Goal: Task Accomplishment & Management: Manage account settings

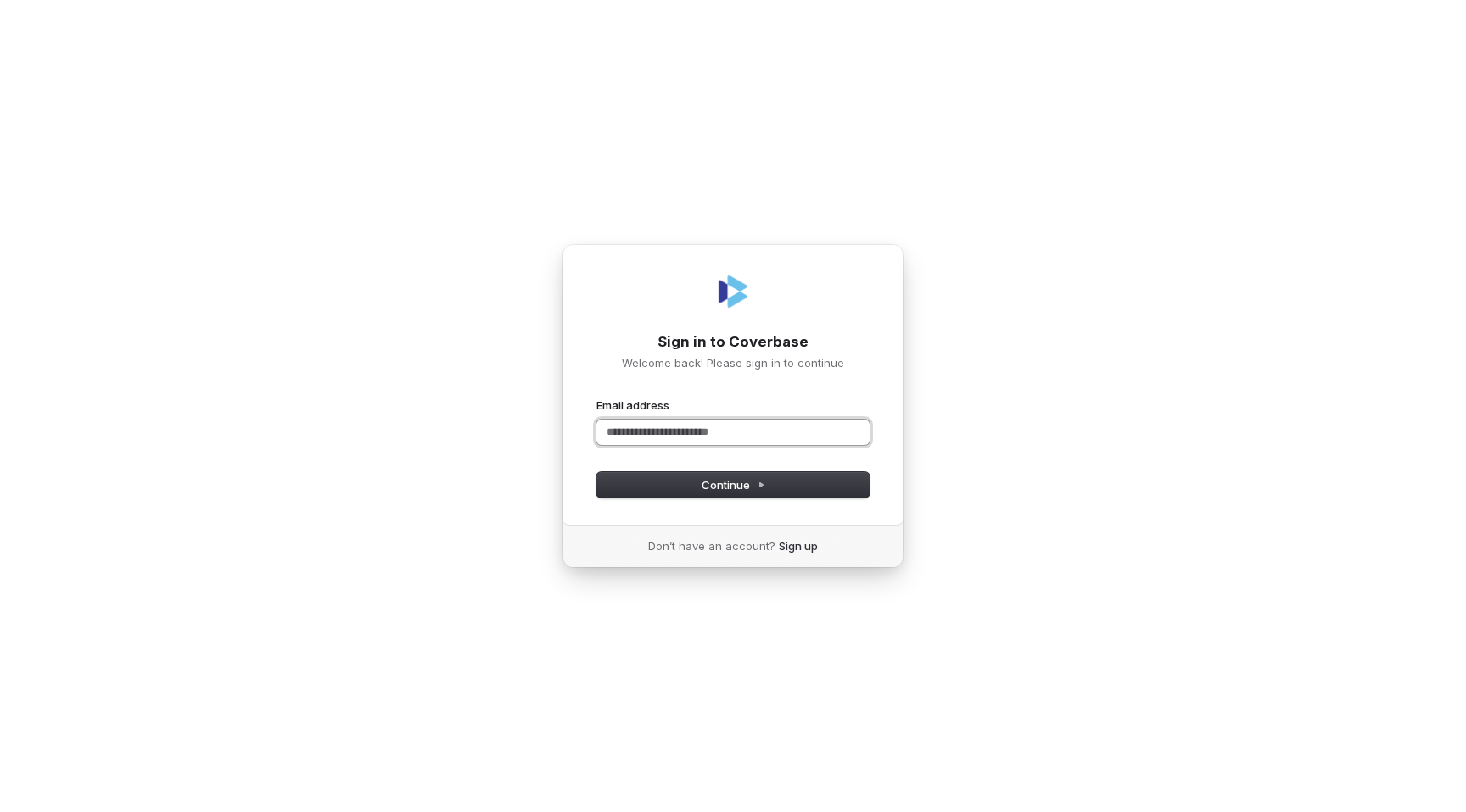
click at [656, 431] on input "Email address" at bounding box center [733, 432] width 273 height 25
type input "****"
type input "***"
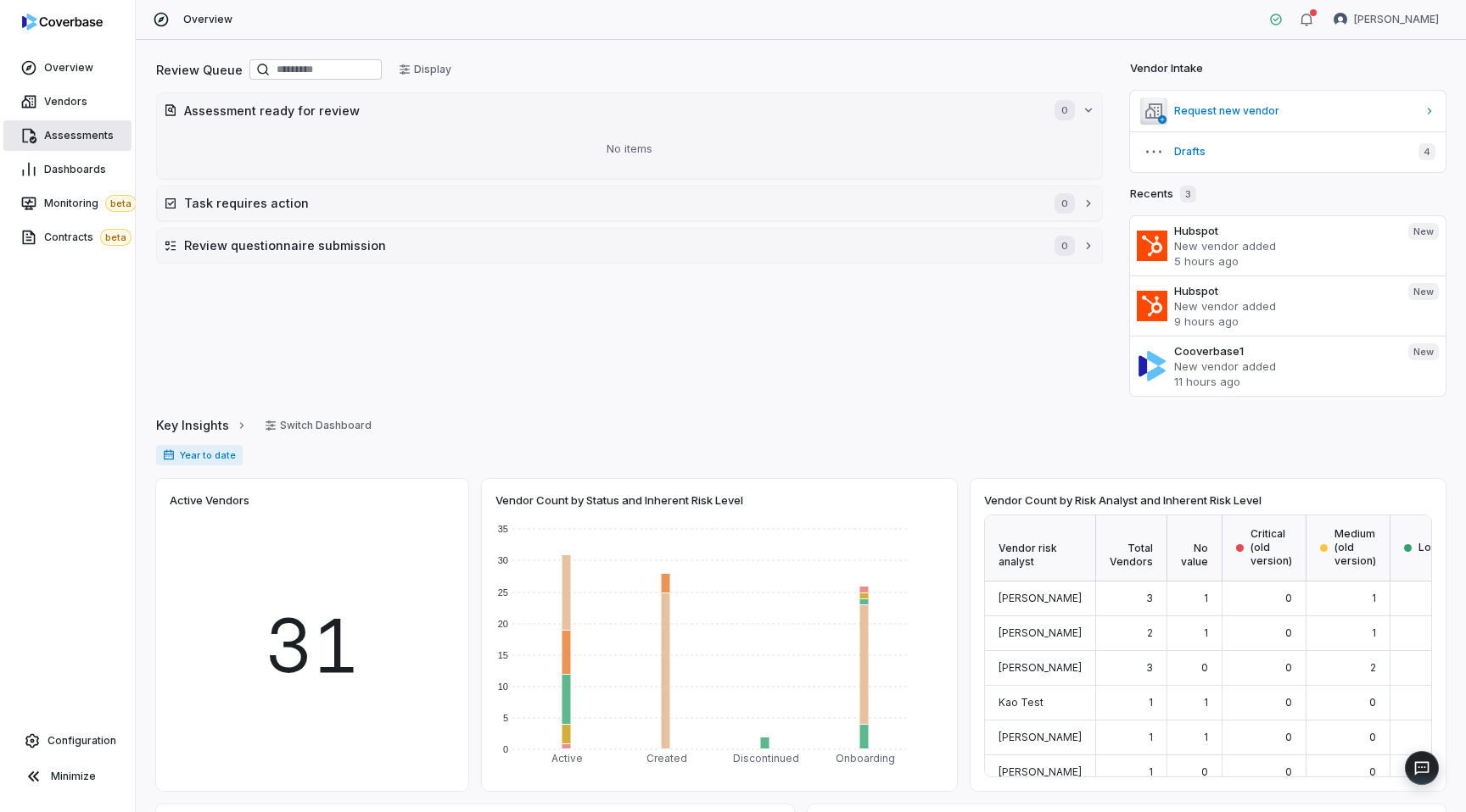
click at [76, 144] on link "Assessments" at bounding box center [67, 136] width 128 height 31
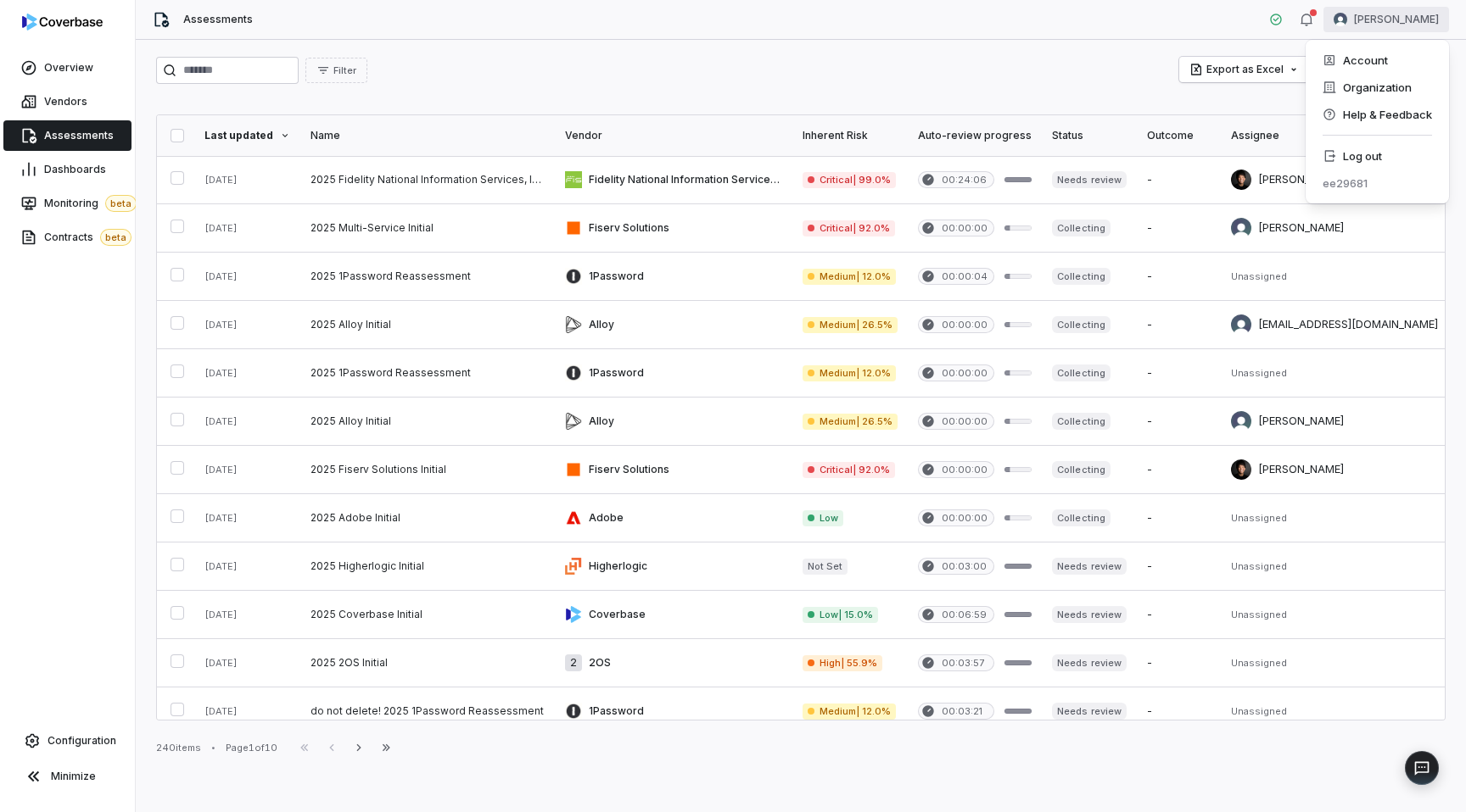
click at [1429, 22] on html "Overview Vendors Assessments Dashboards Monitoring beta Contracts beta Configur…" at bounding box center [733, 406] width 1466 height 812
click at [1367, 154] on div "Log out" at bounding box center [1377, 156] width 130 height 27
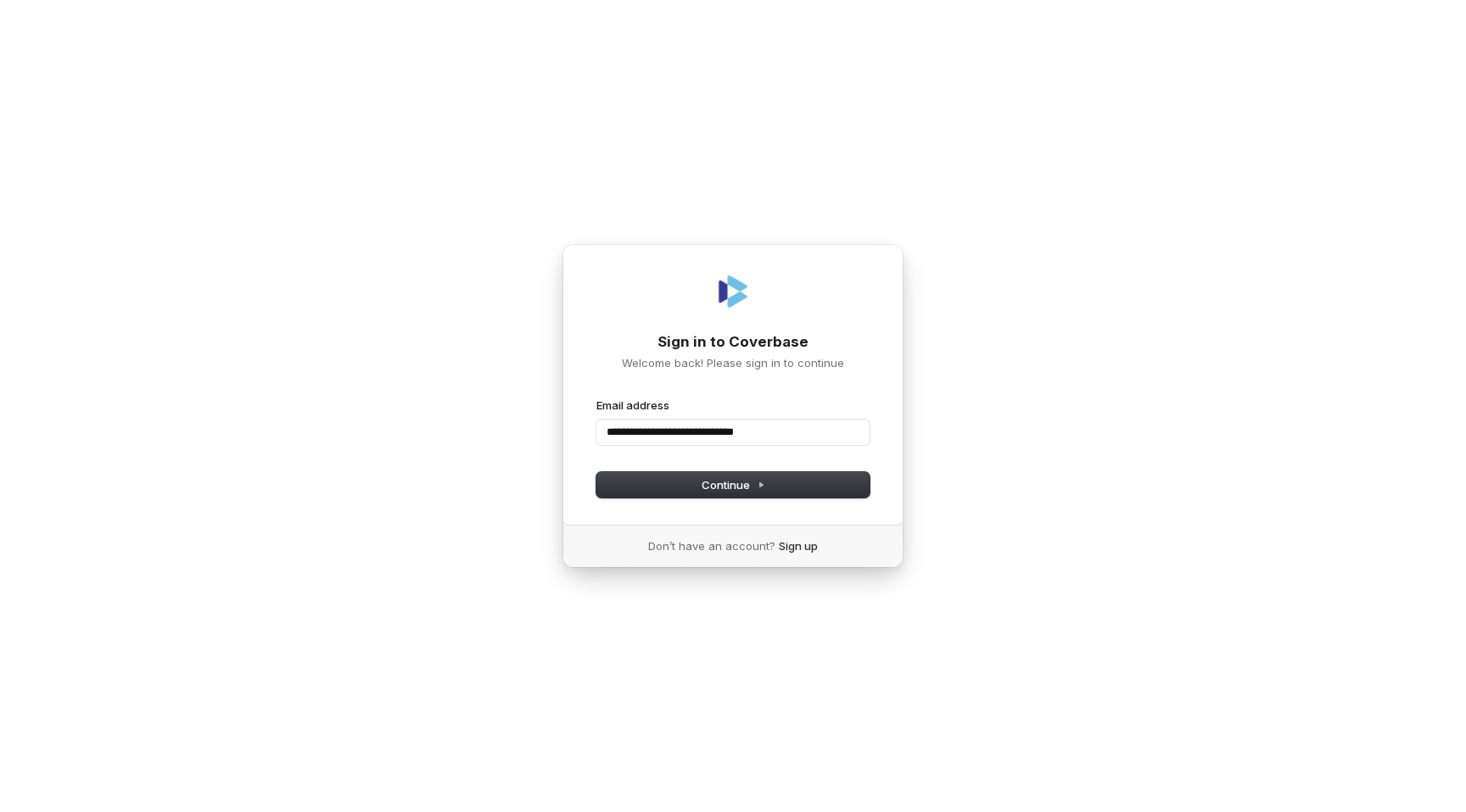
type input "**********"
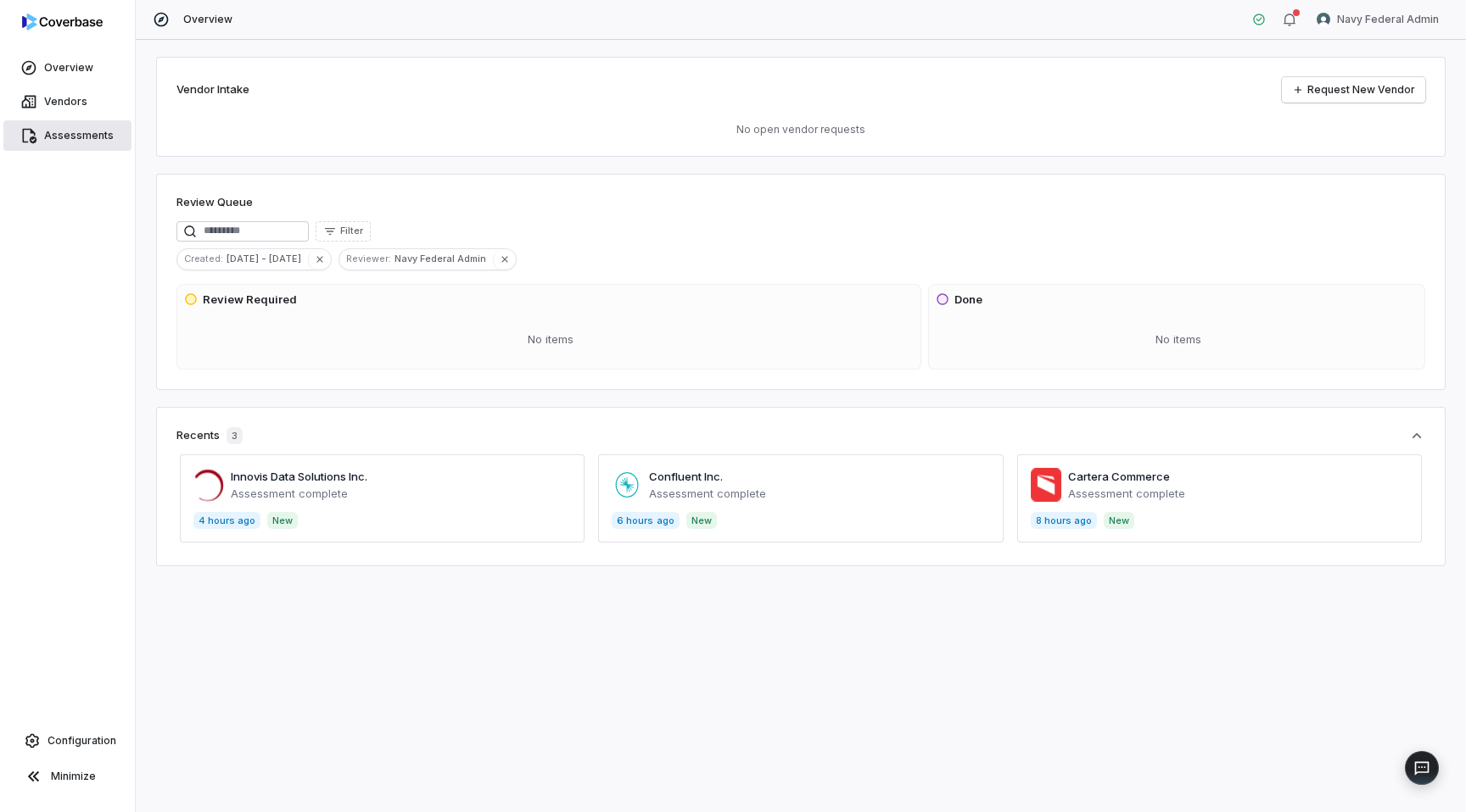
click at [62, 144] on link "Assessments" at bounding box center [67, 136] width 128 height 31
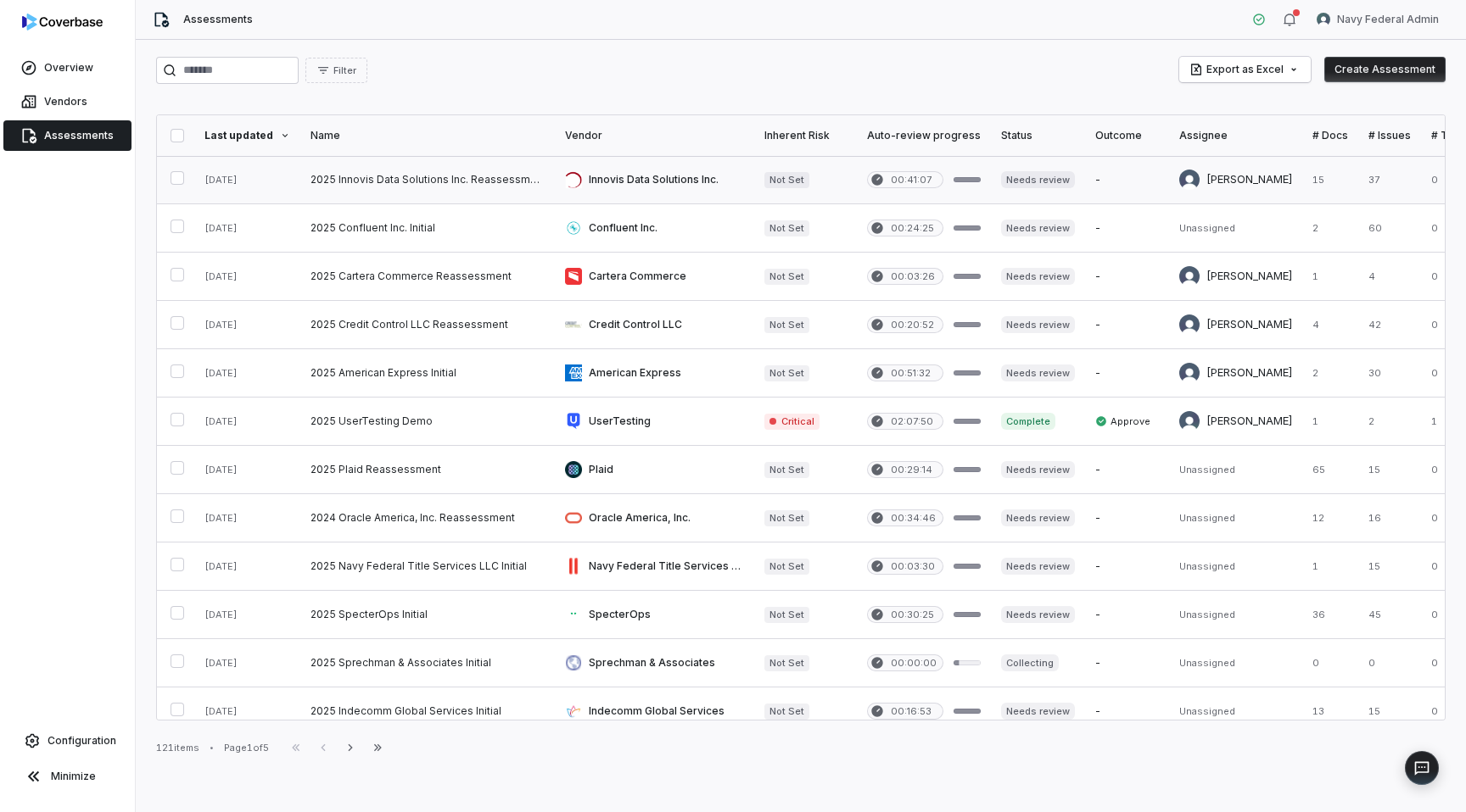
click at [657, 160] on link at bounding box center [654, 180] width 200 height 48
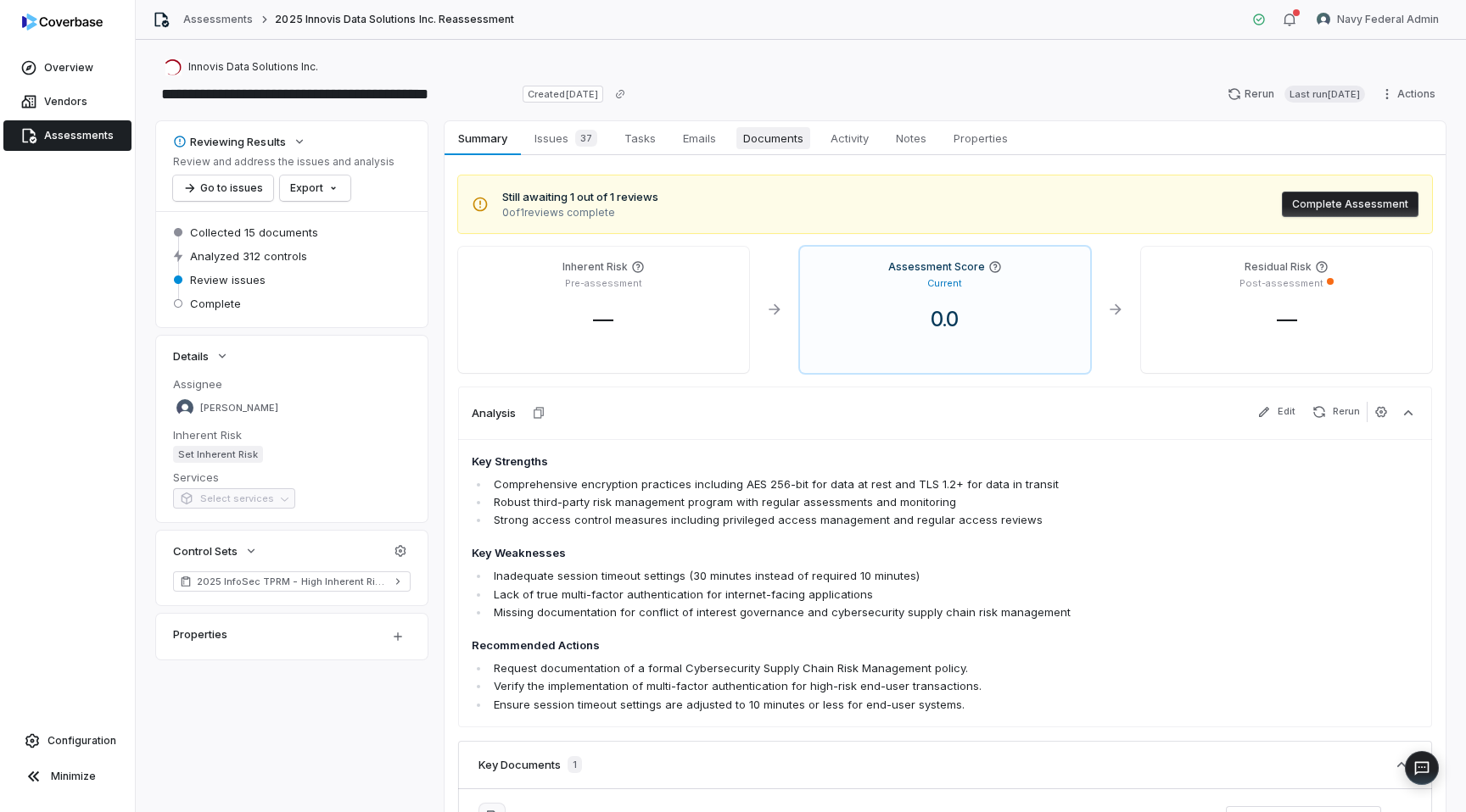
click at [787, 141] on span "Documents" at bounding box center [773, 138] width 74 height 22
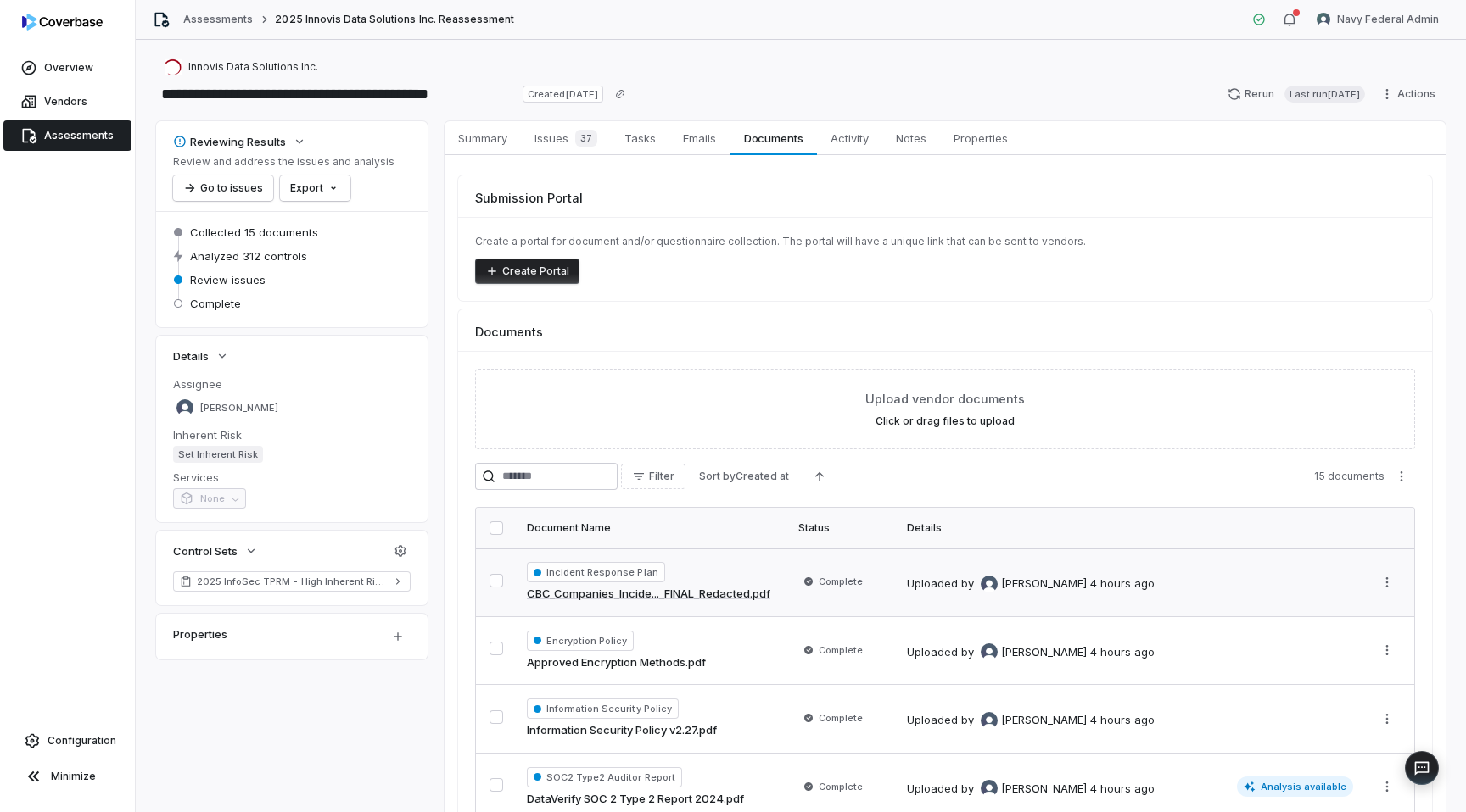
scroll to position [197, 0]
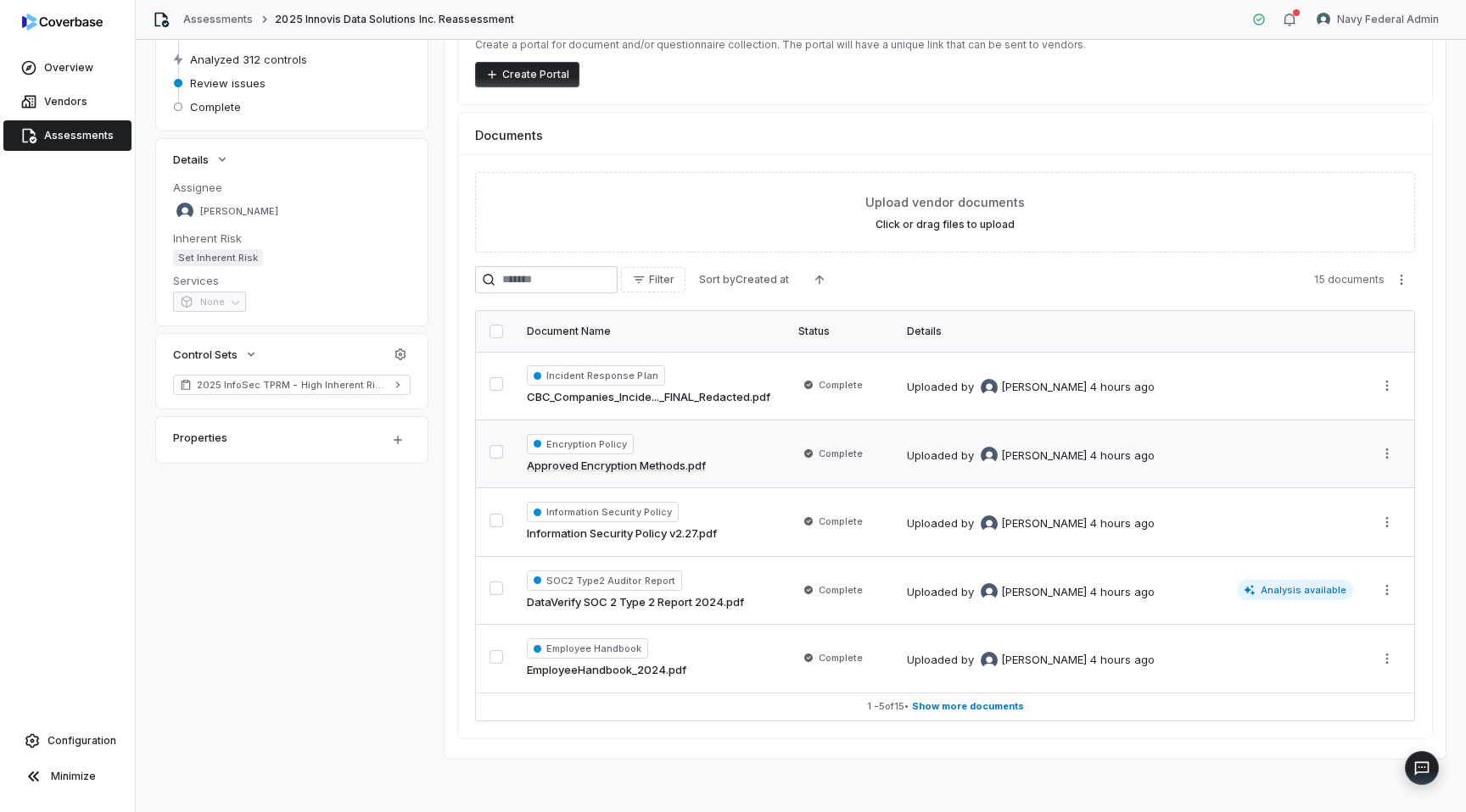
click at [723, 459] on div "Encryption Policy Approved Encryption Methods.pdf" at bounding box center [652, 454] width 251 height 41
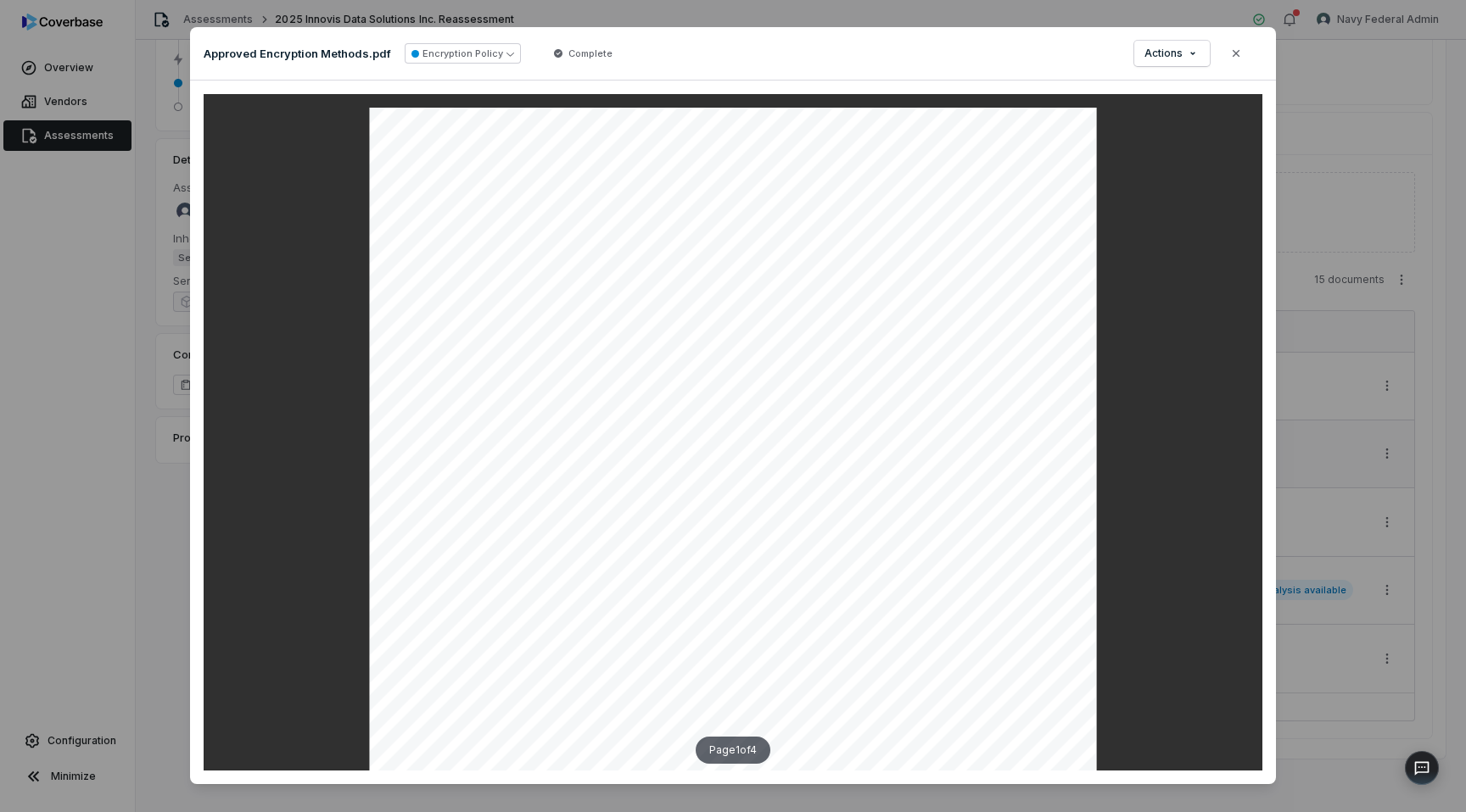
click at [132, 506] on div "Document Preview Approved Encryption Methods.pdf Encryption Policy Complete Act…" at bounding box center [733, 416] width 1466 height 832
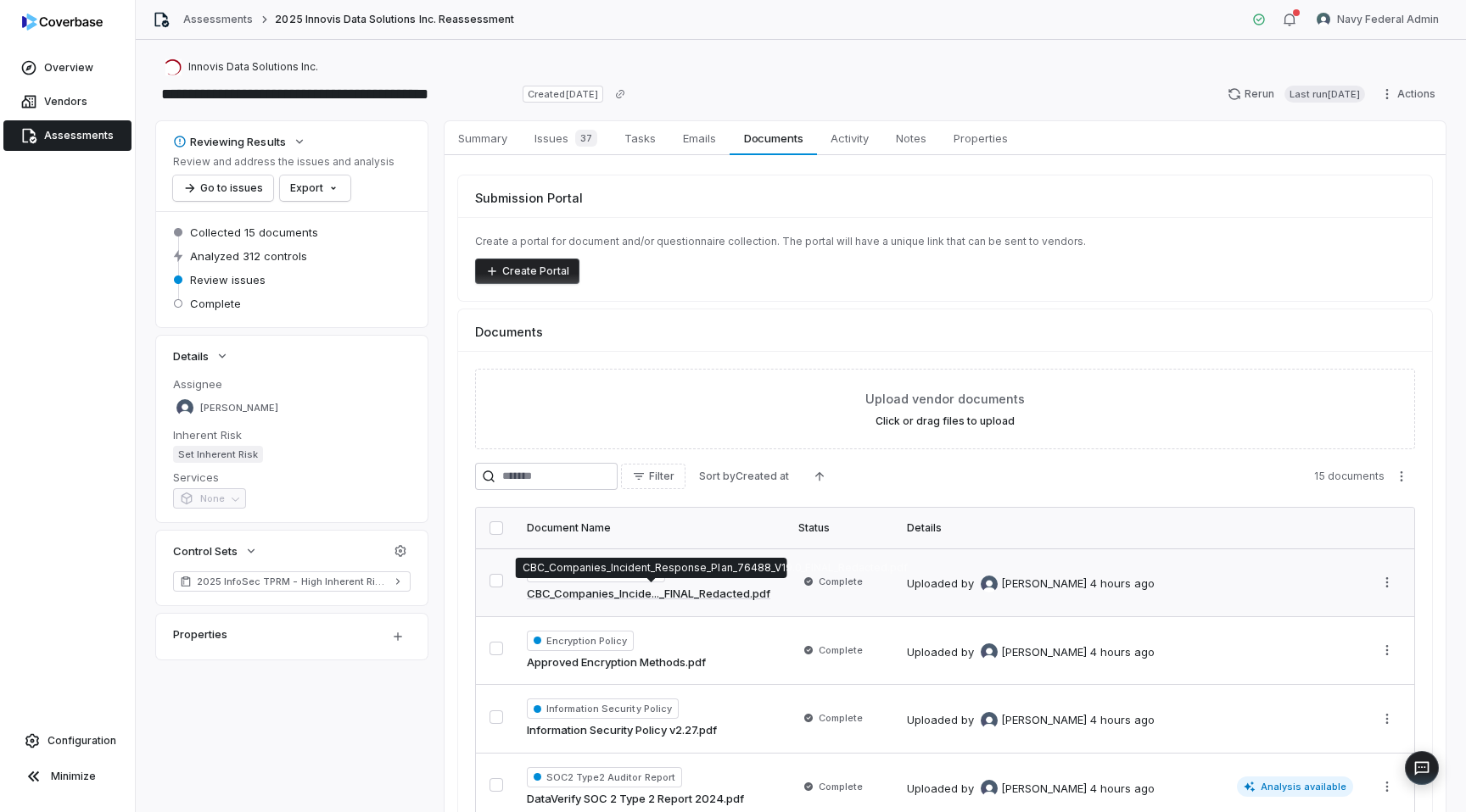
click at [715, 591] on link "CBC_Companies_Incide..._FINAL_Redacted.pdf" at bounding box center [648, 595] width 243 height 17
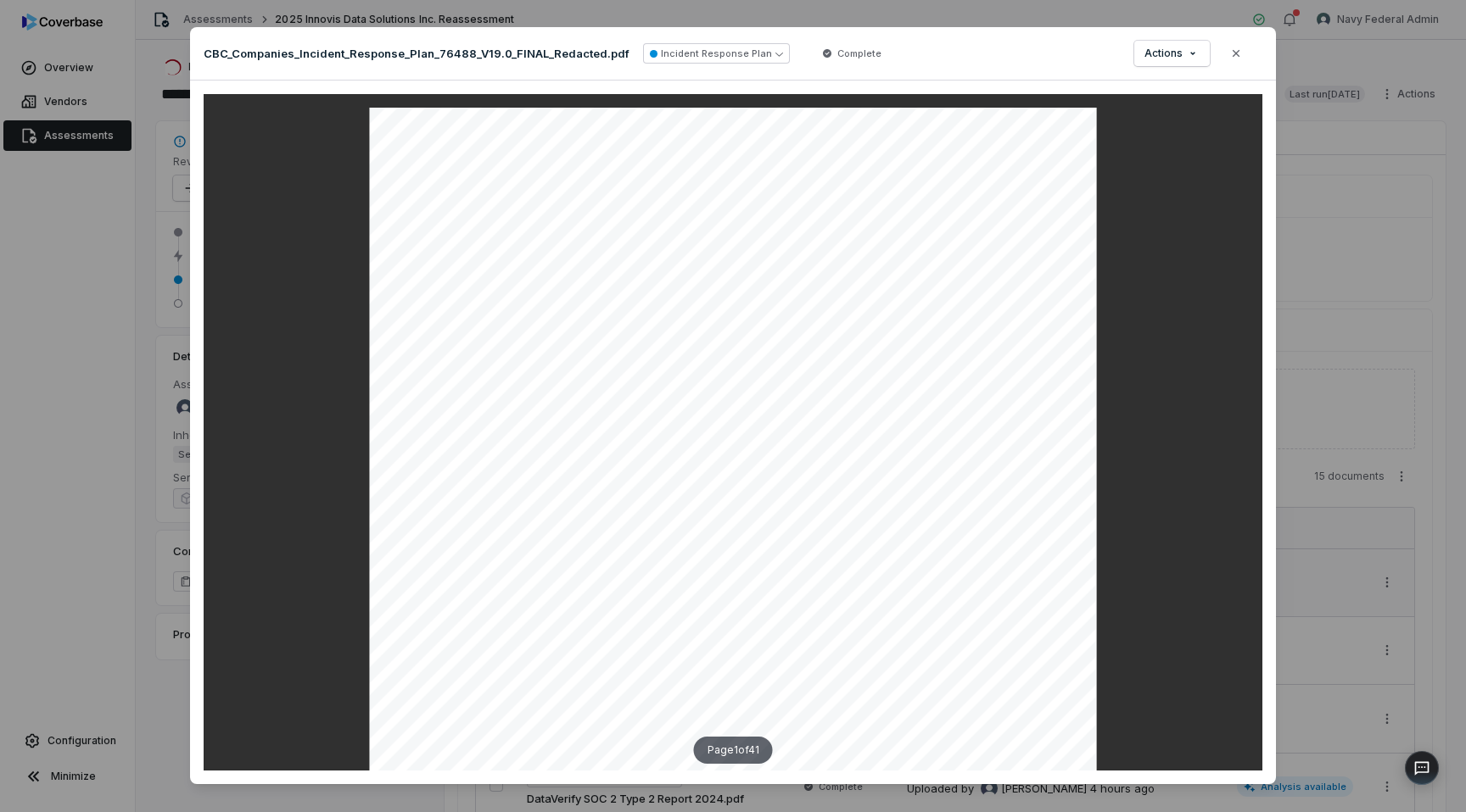
click at [99, 455] on div "Document Preview CBC_Companies_Incident_Response_Plan_76488_V19.0_FINAL_Redacte…" at bounding box center [733, 416] width 1466 height 832
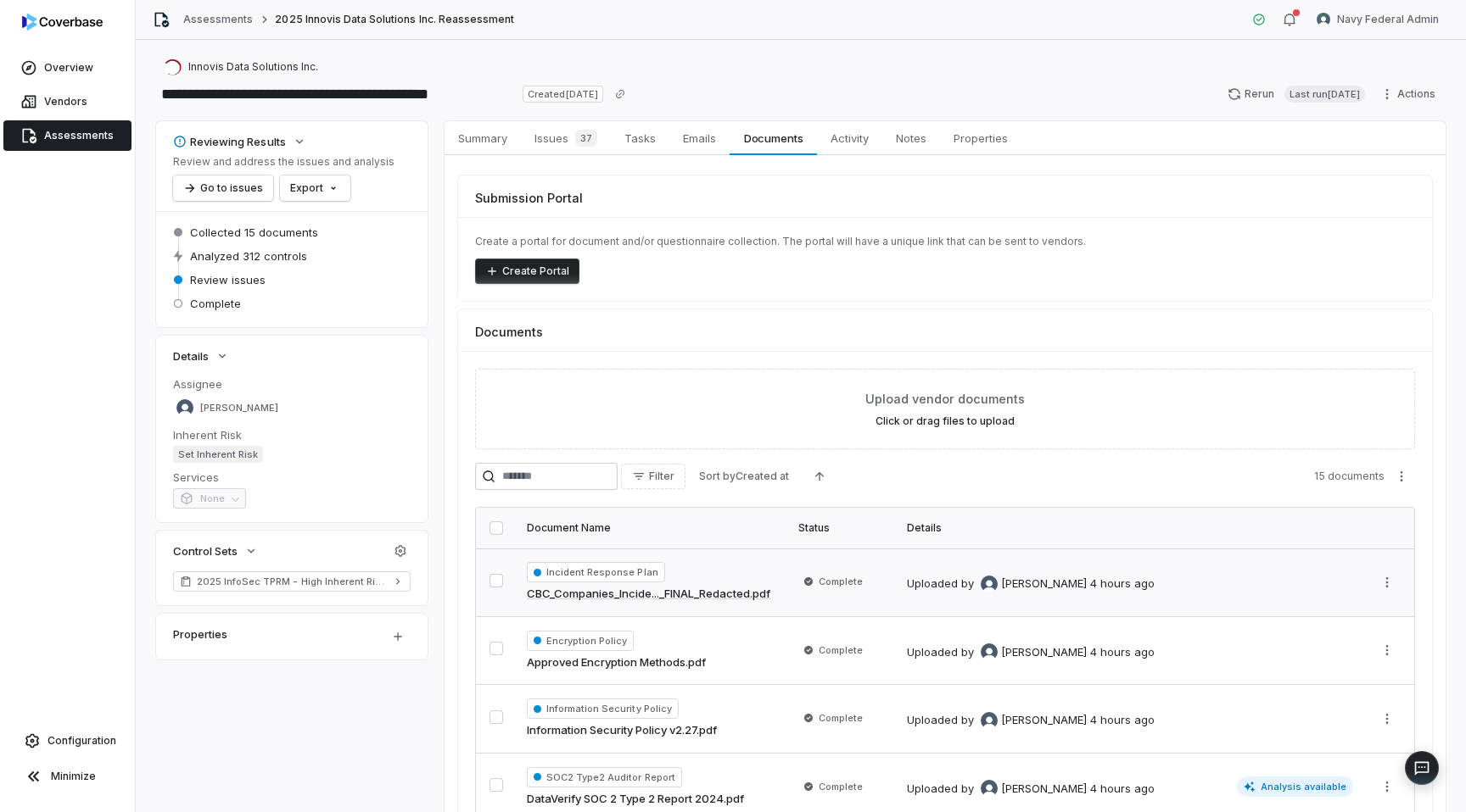
click at [739, 594] on link "CBC_Companies_Incide..._FINAL_Redacted.pdf" at bounding box center [648, 595] width 243 height 17
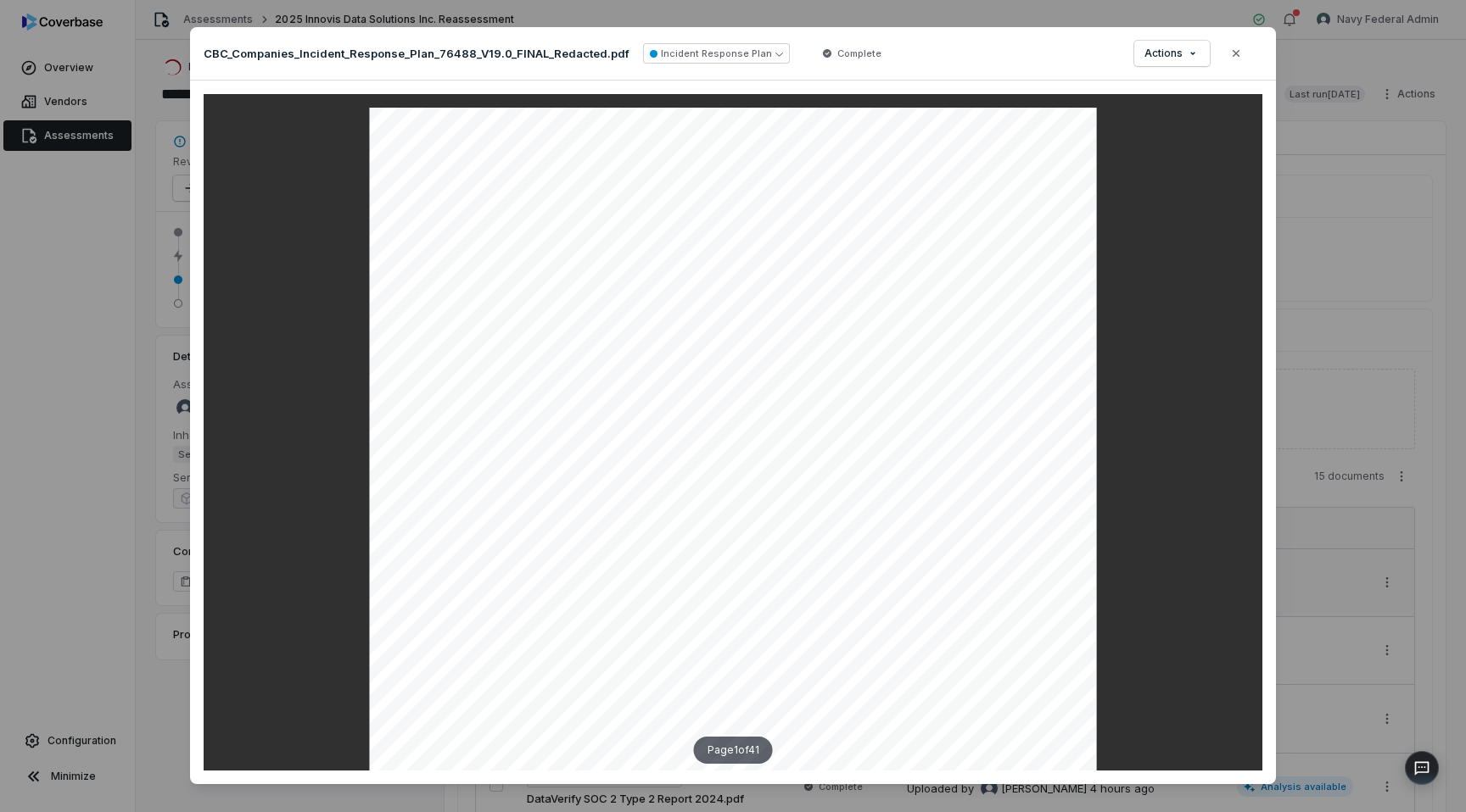
click at [23, 347] on div "Document Preview CBC_Companies_Incident_Response_Plan_76488_V19.0_FINAL_Redacte…" at bounding box center [733, 416] width 1466 height 832
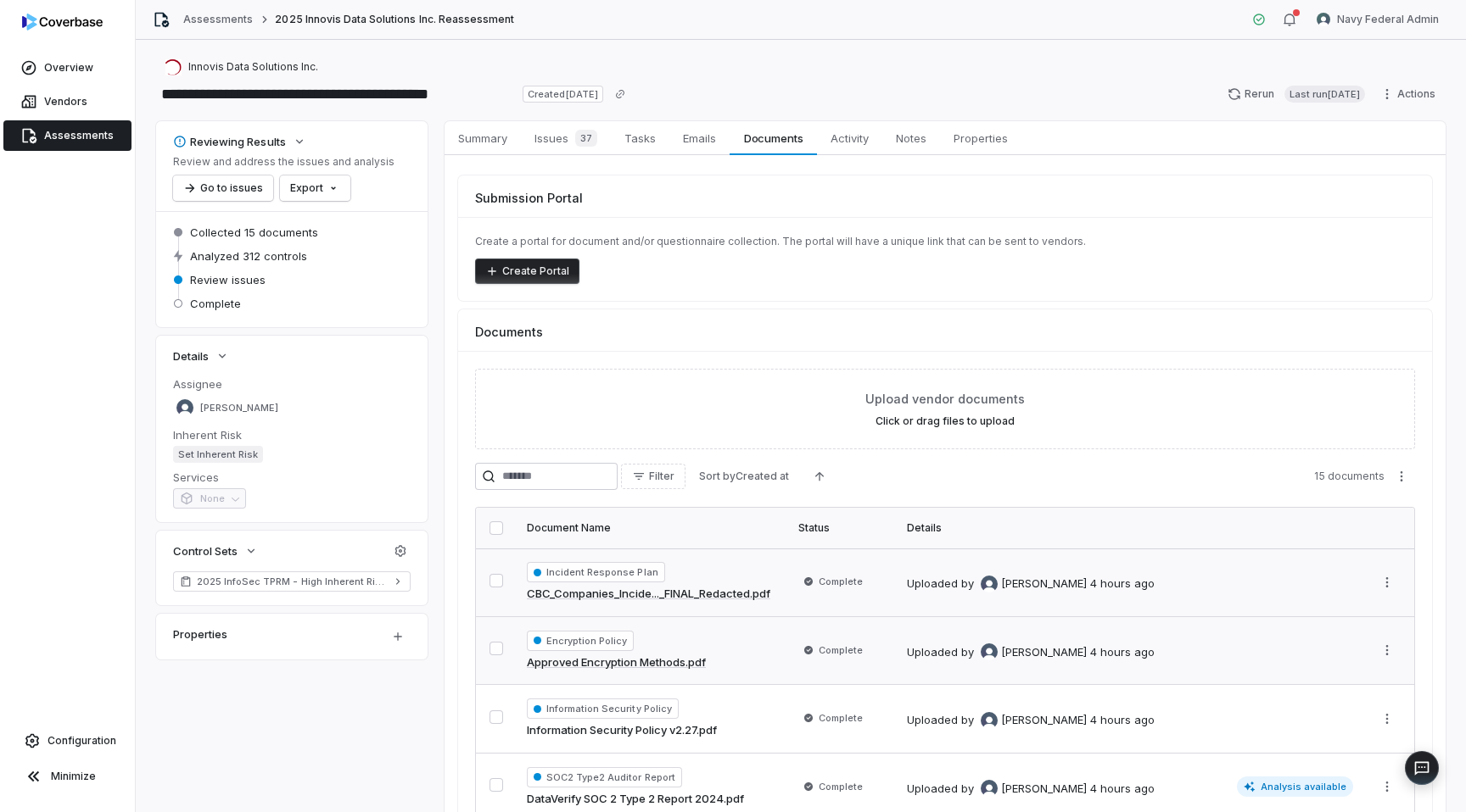
scroll to position [197, 0]
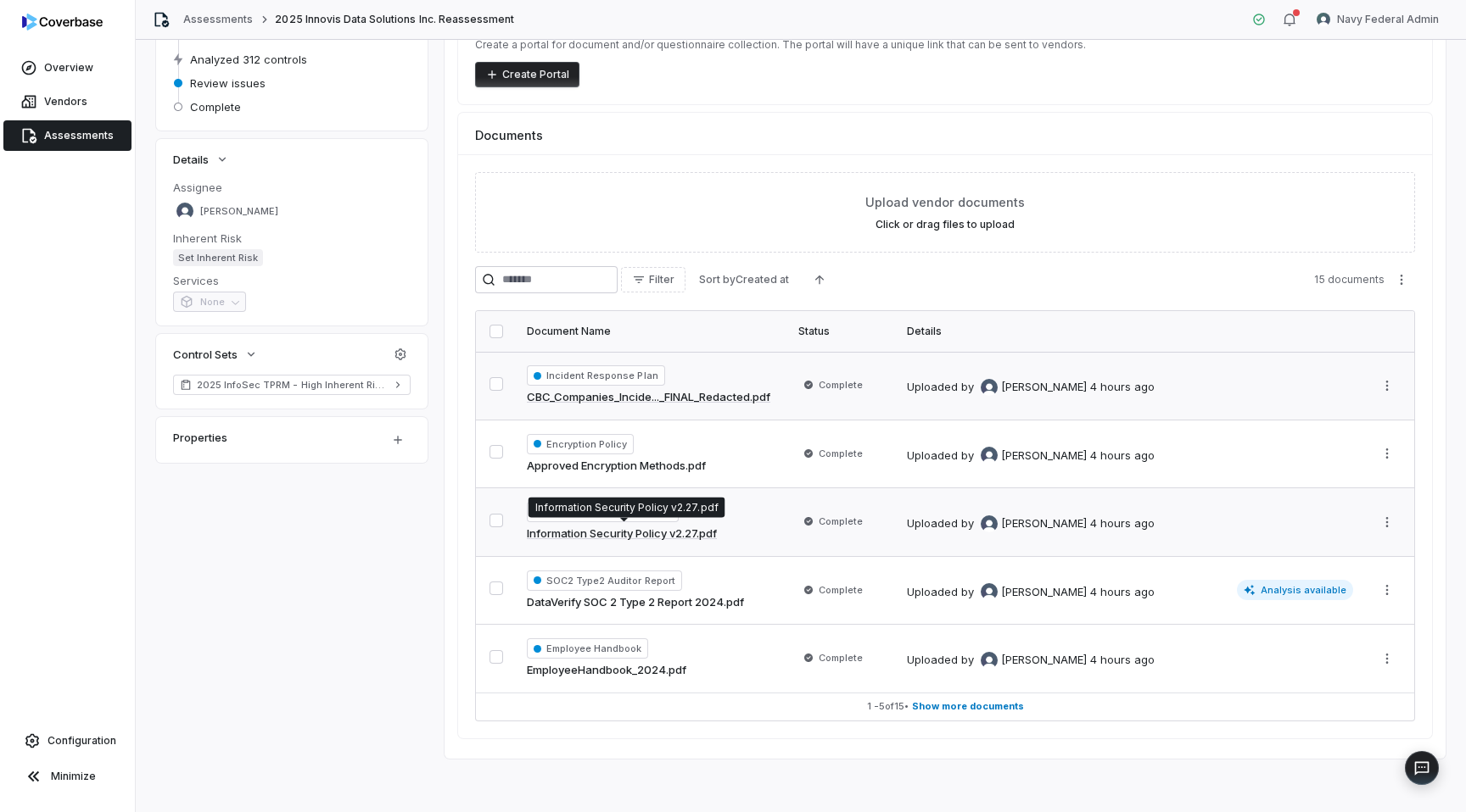
click at [706, 530] on link "Information Security Policy v2.27.pdf" at bounding box center [622, 534] width 190 height 17
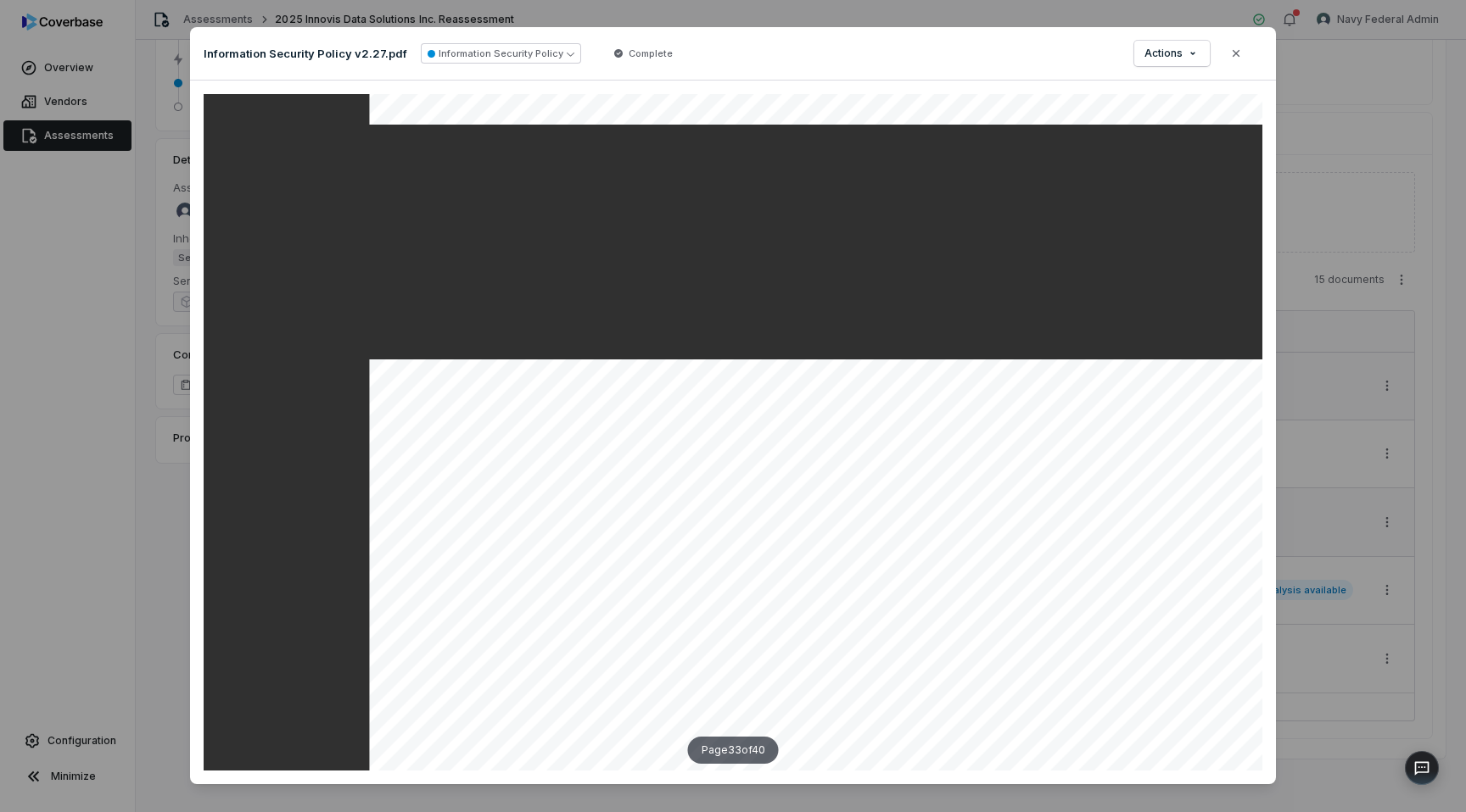
scroll to position [30478, 0]
click at [66, 479] on div "Document Preview Information Security Policy v2.27.pdf Information Security Pol…" at bounding box center [733, 416] width 1466 height 832
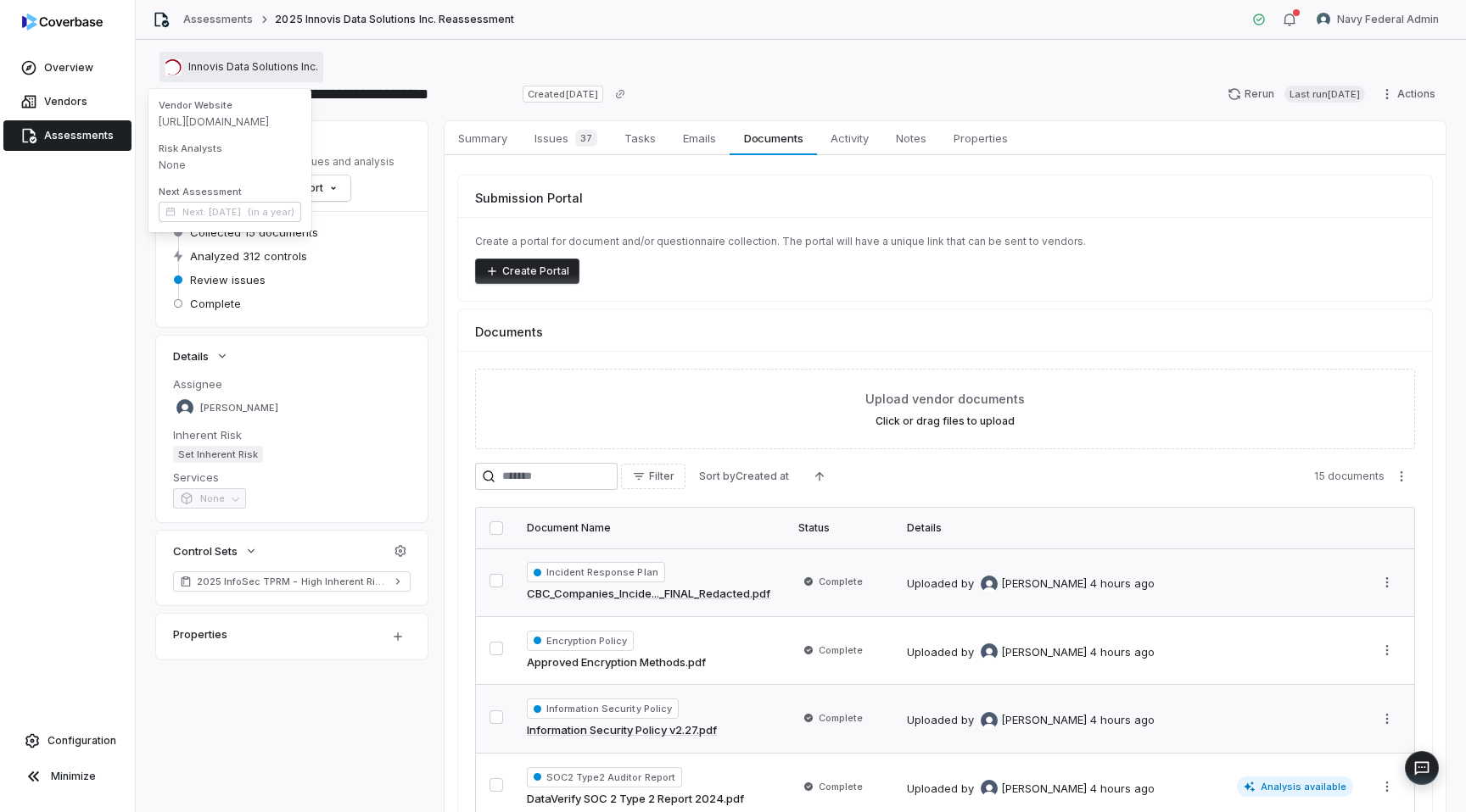
click at [245, 74] on div "Innovis Data Solutions Inc." at bounding box center [241, 67] width 154 height 17
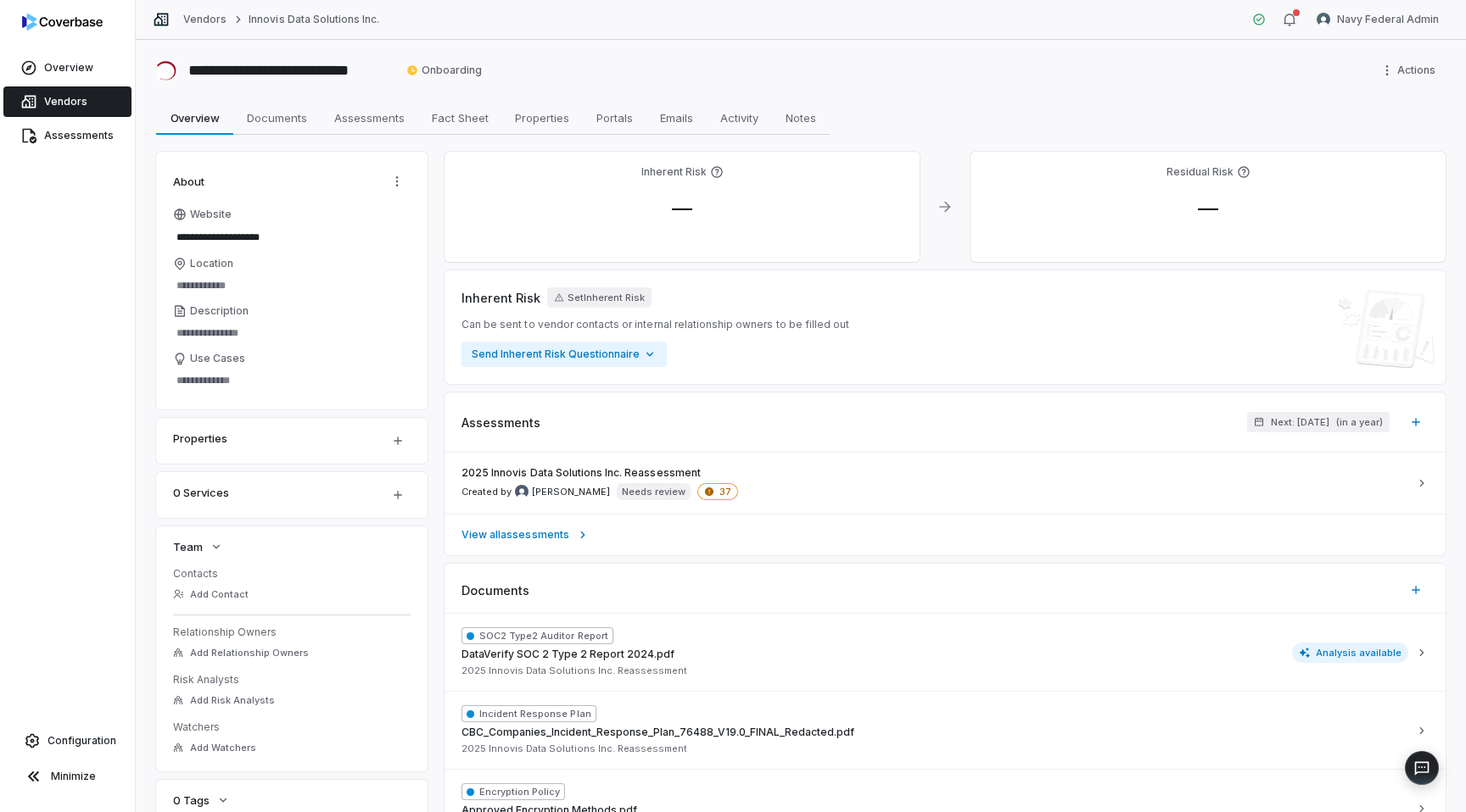
click at [68, 109] on link "Vendors" at bounding box center [67, 102] width 128 height 31
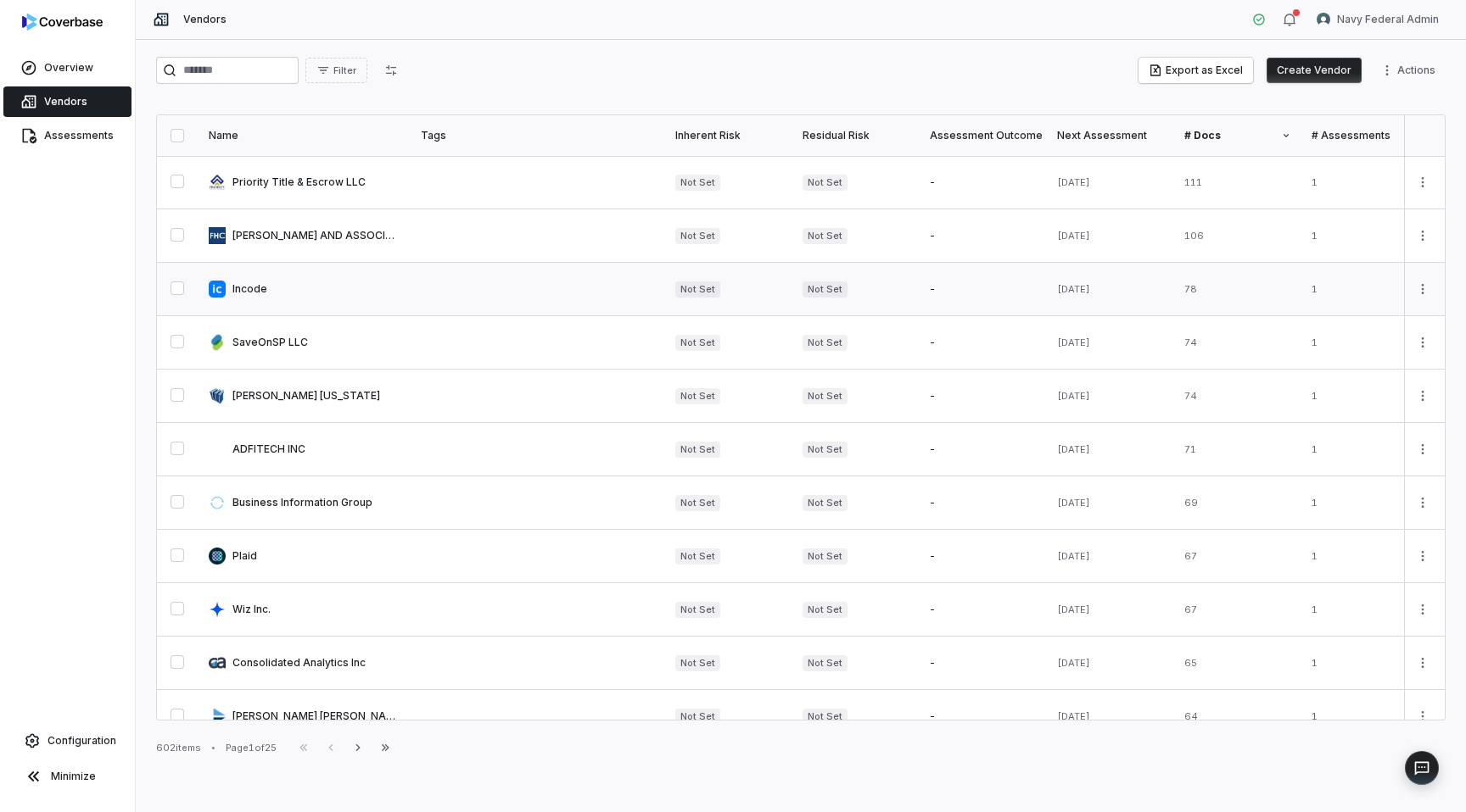
click at [314, 290] on link at bounding box center [305, 289] width 212 height 53
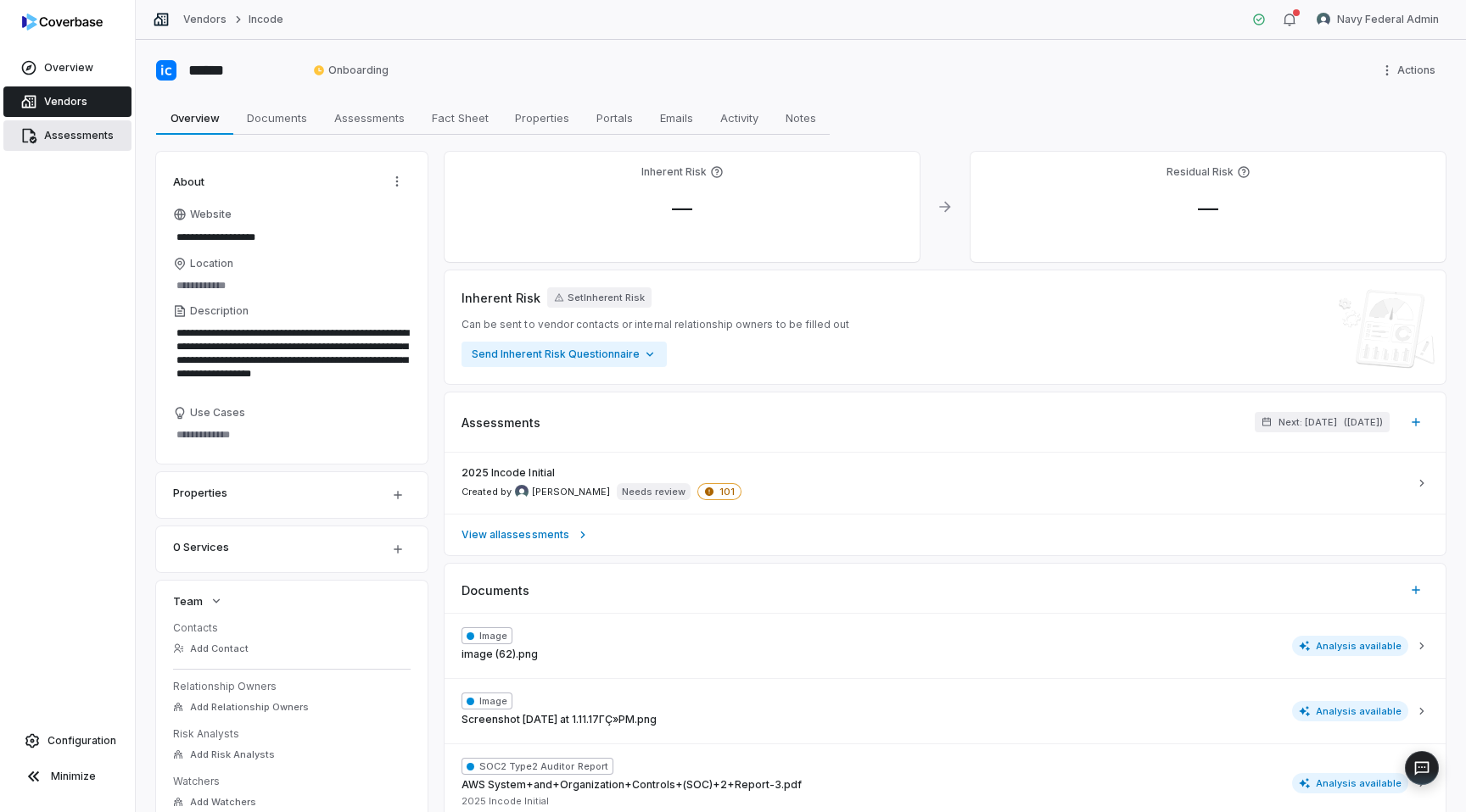
click at [71, 140] on span "Assessments" at bounding box center [79, 136] width 70 height 14
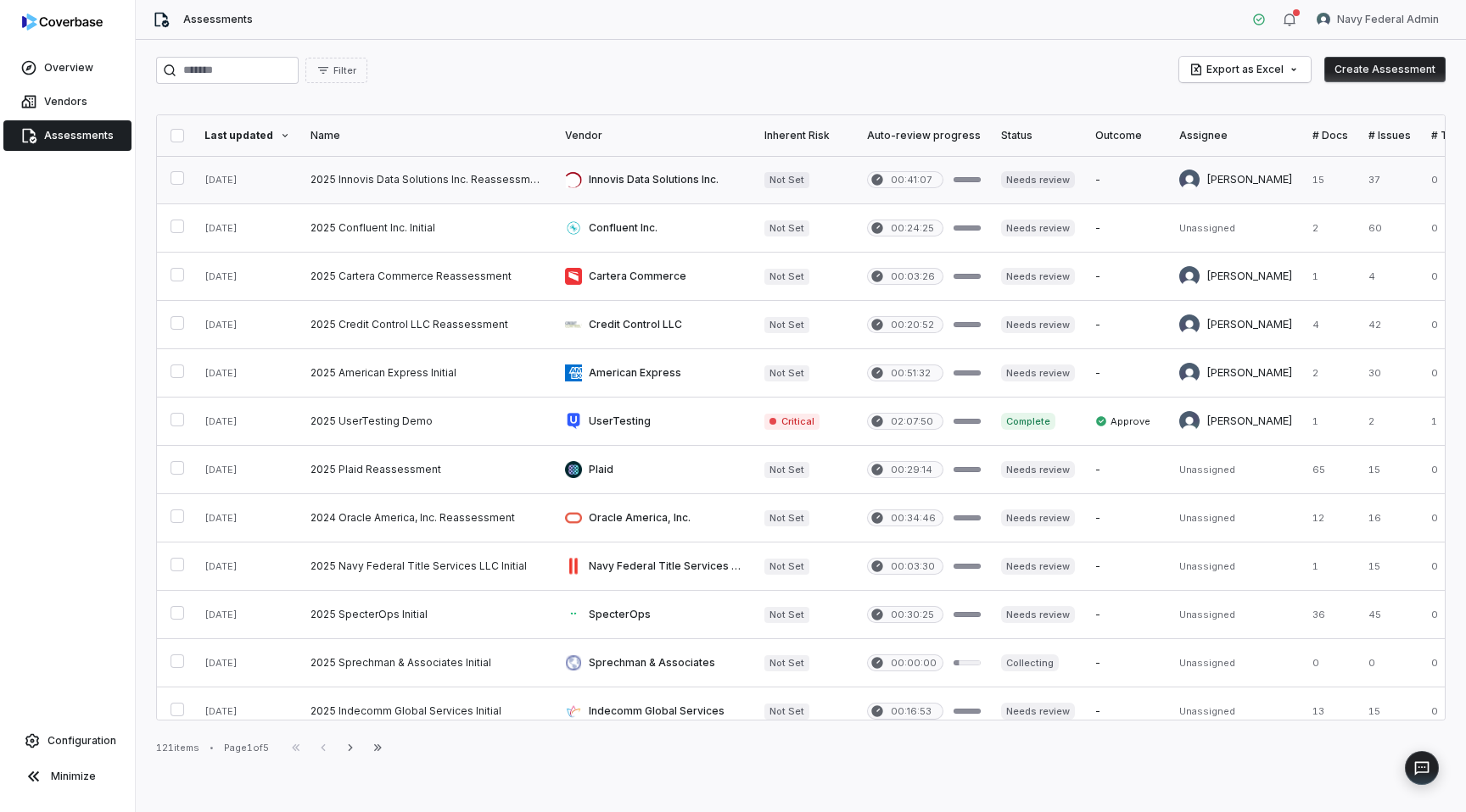
click at [408, 182] on link at bounding box center [427, 180] width 254 height 48
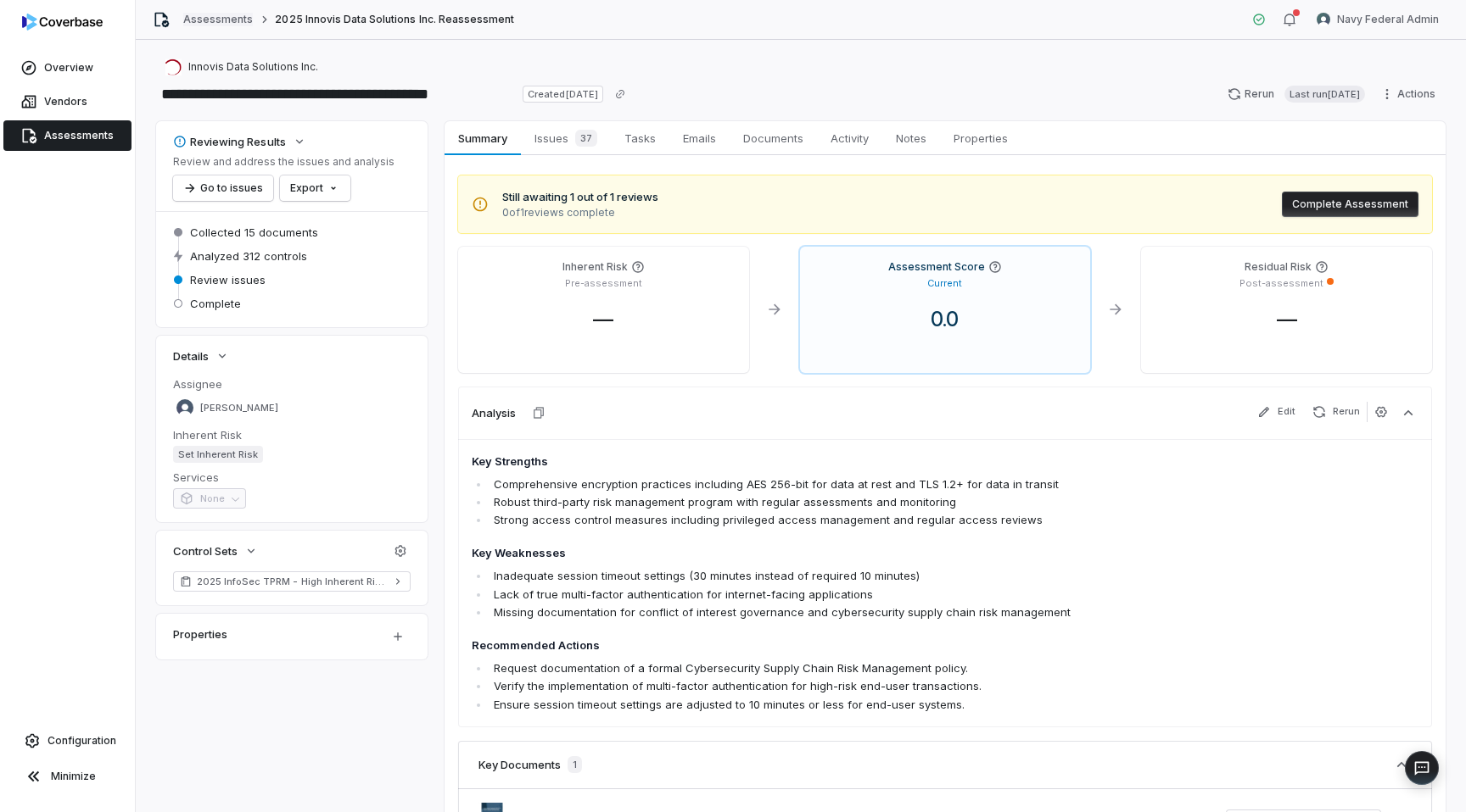
click at [229, 21] on link "Assessments" at bounding box center [218, 20] width 70 height 14
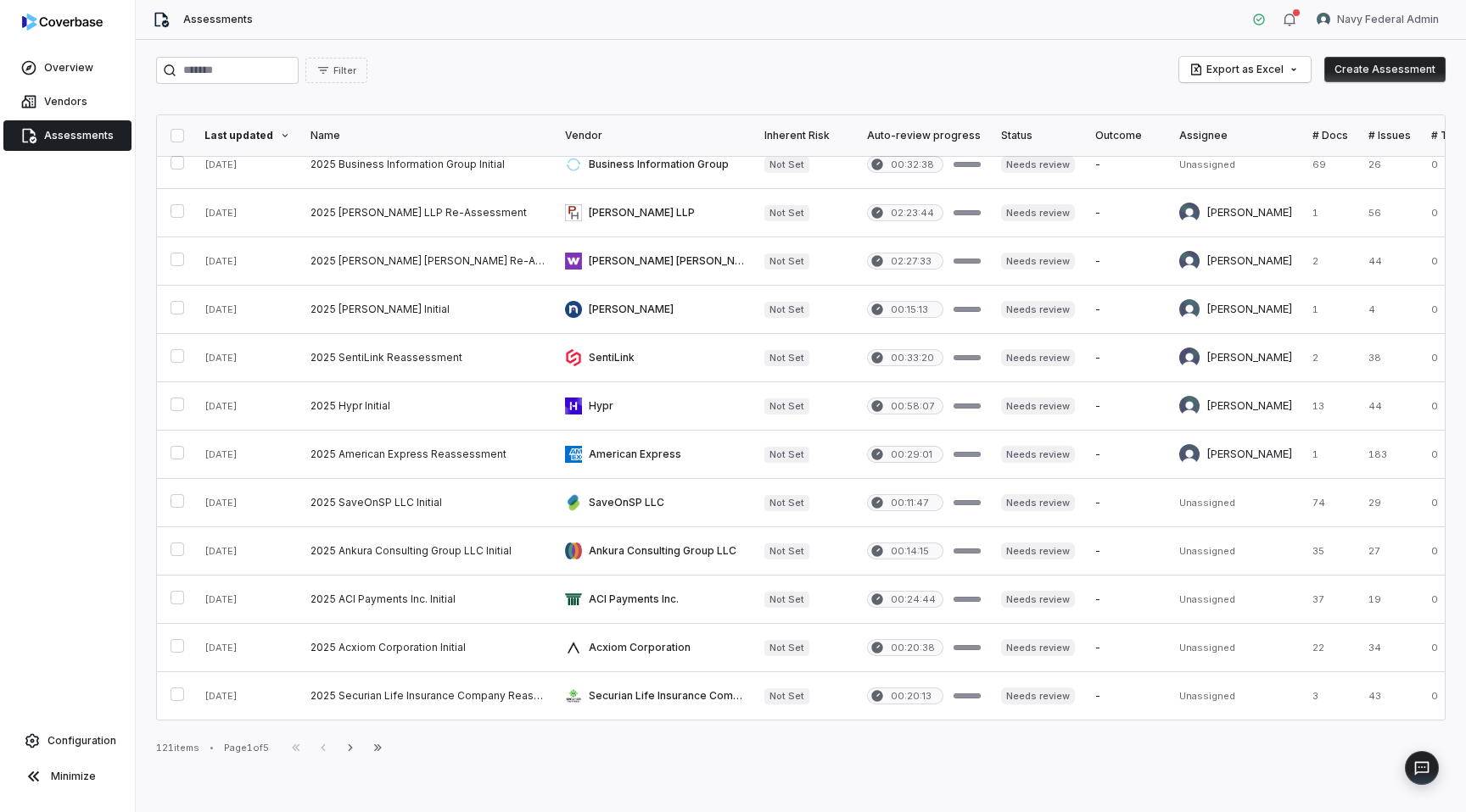
scroll to position [644, 0]
click at [65, 736] on span "Configuration" at bounding box center [82, 741] width 69 height 14
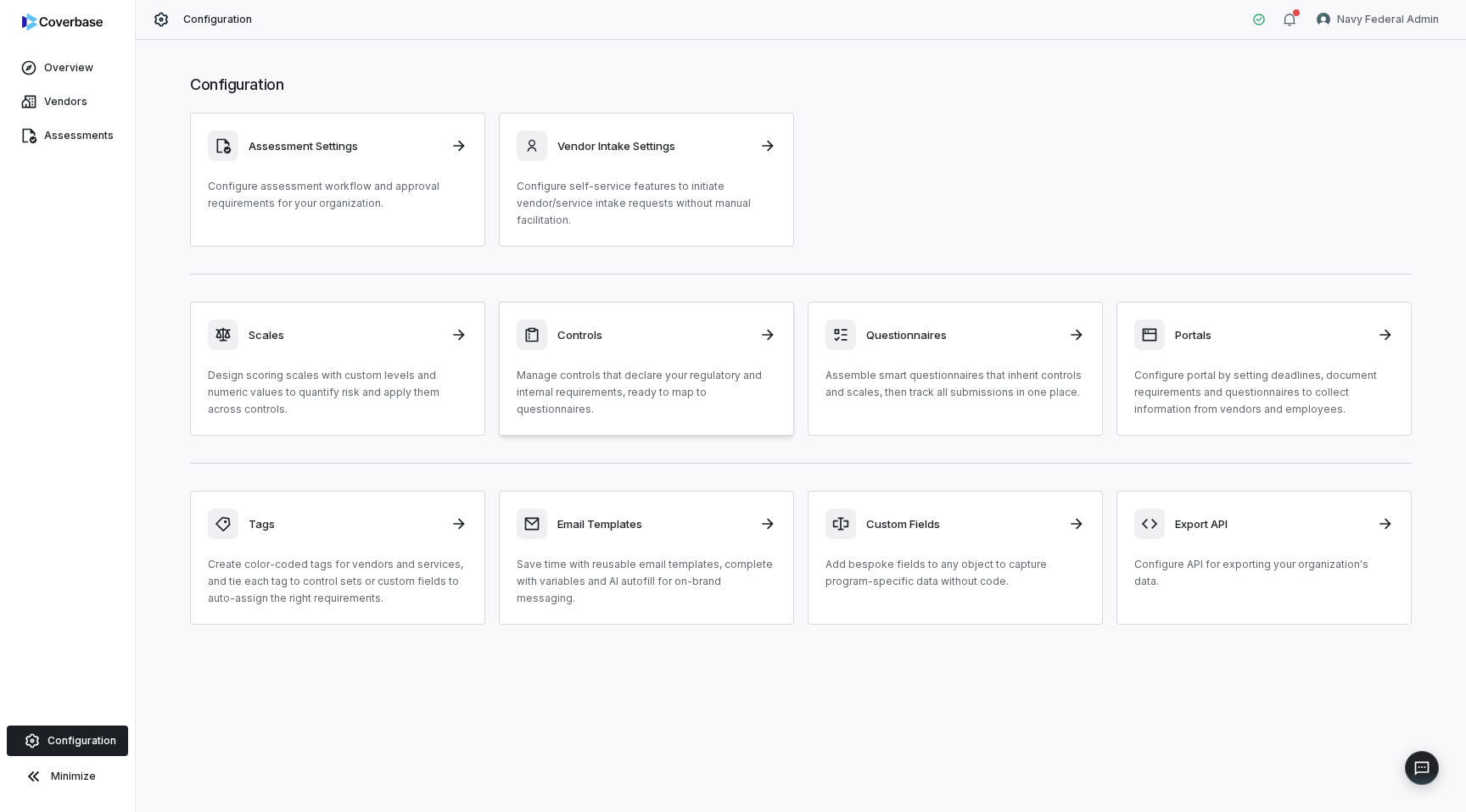
click at [643, 343] on div "Controls" at bounding box center [646, 335] width 259 height 31
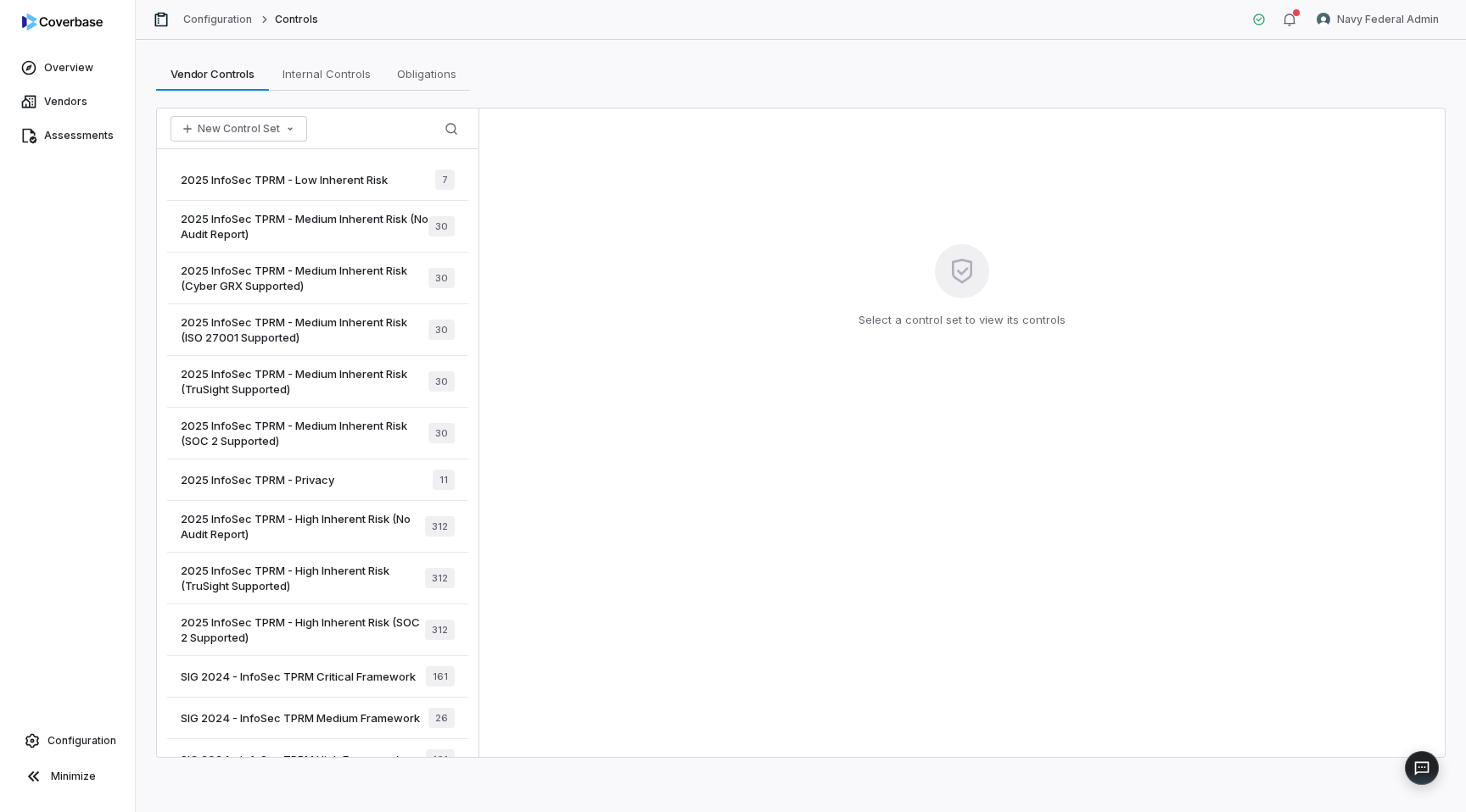
click at [307, 574] on span "2025 InfoSec TPRM - High Inherent Risk (TruSight Supported)" at bounding box center [303, 578] width 244 height 31
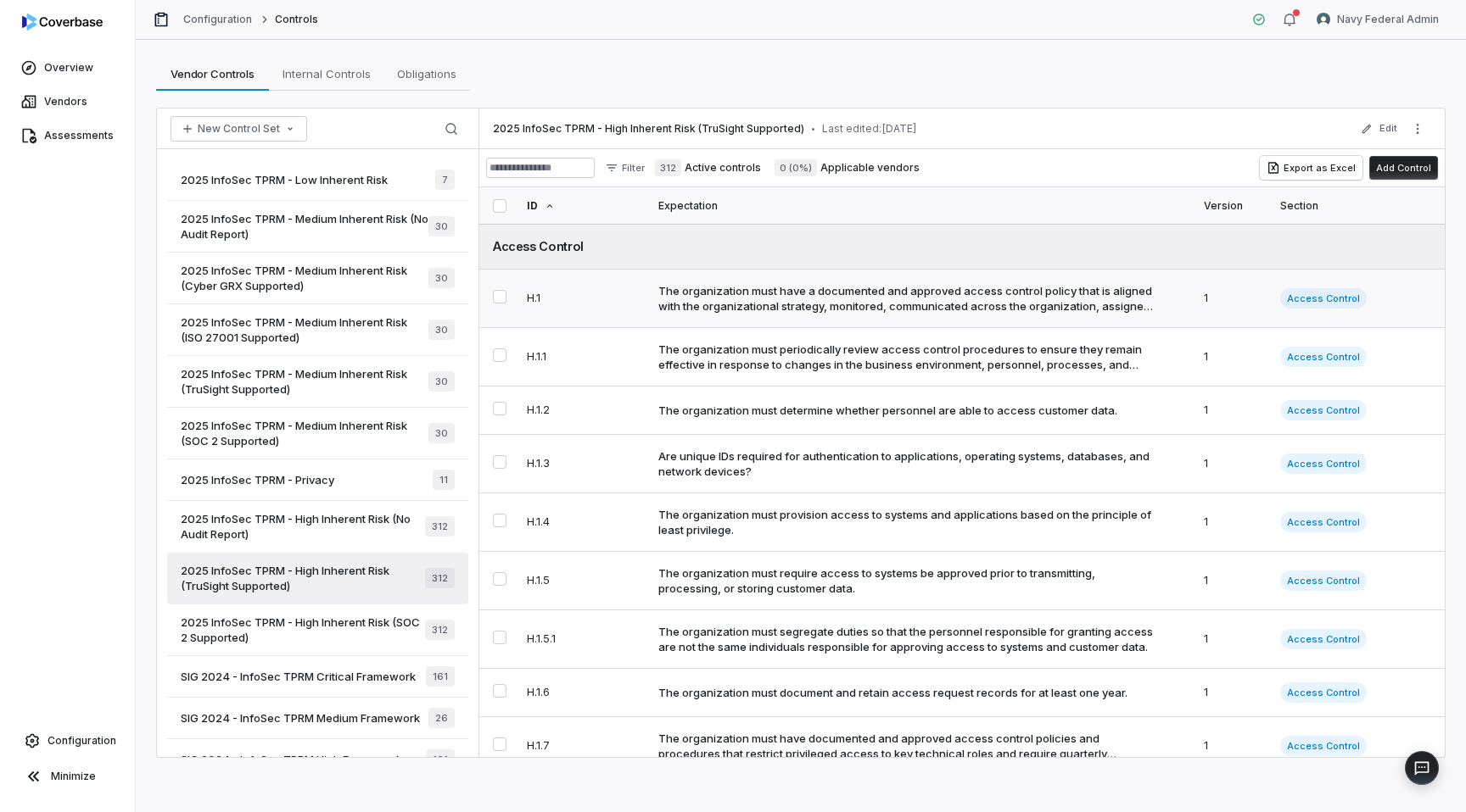
click at [732, 283] on div "The organization must have a documented and approved access control policy that…" at bounding box center [907, 298] width 496 height 31
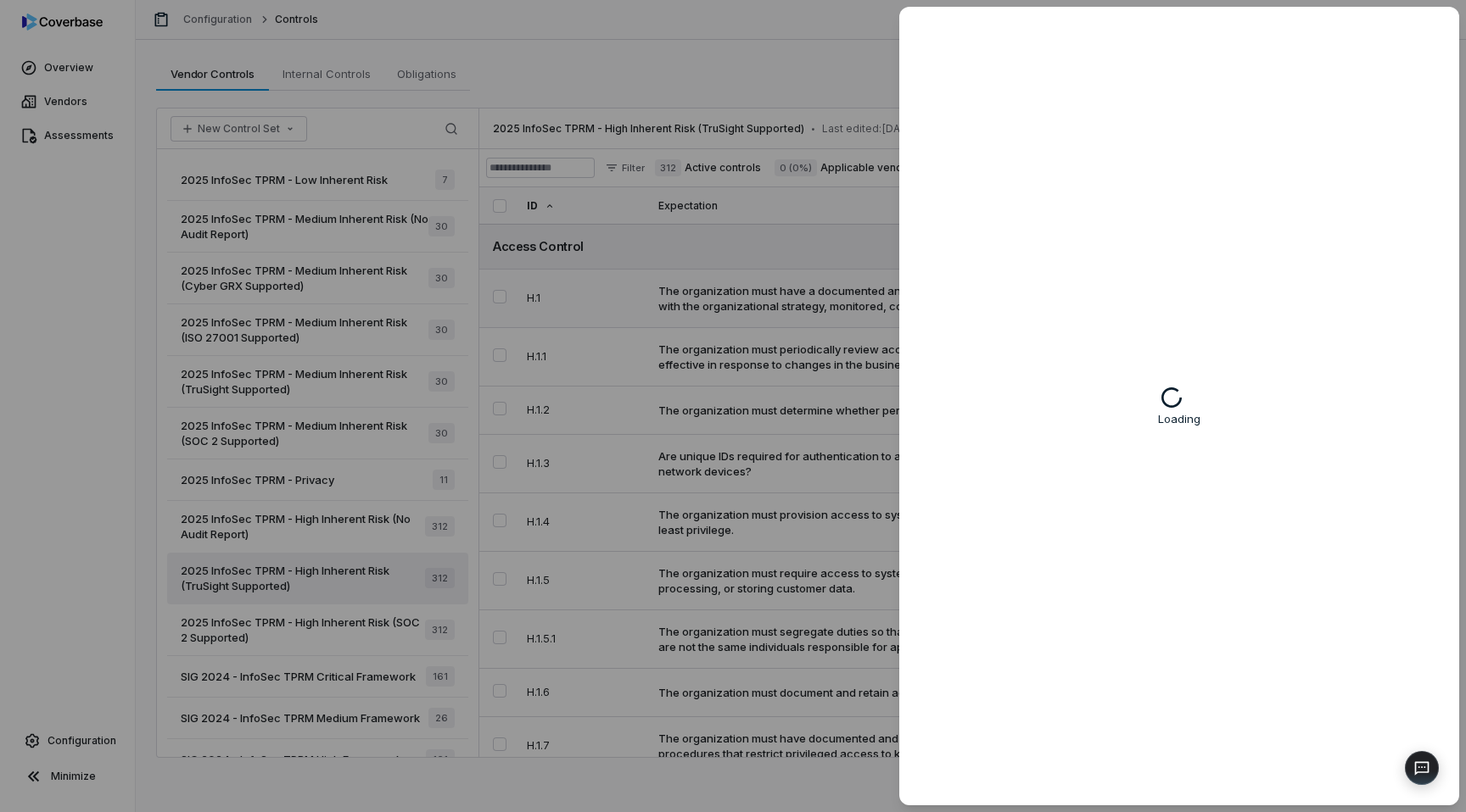
type textarea "*"
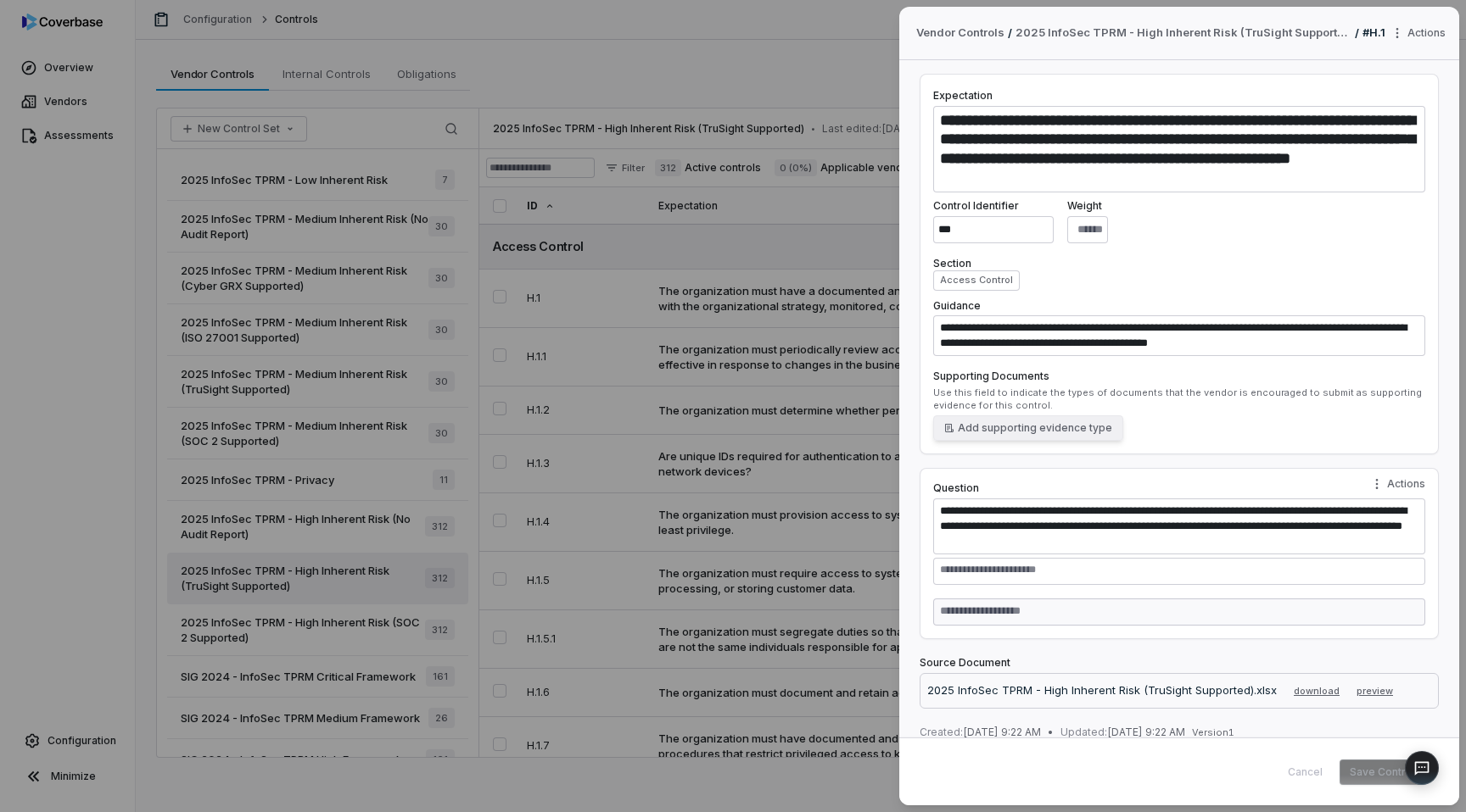
click at [993, 433] on button "Add supporting evidence type" at bounding box center [1028, 428] width 190 height 25
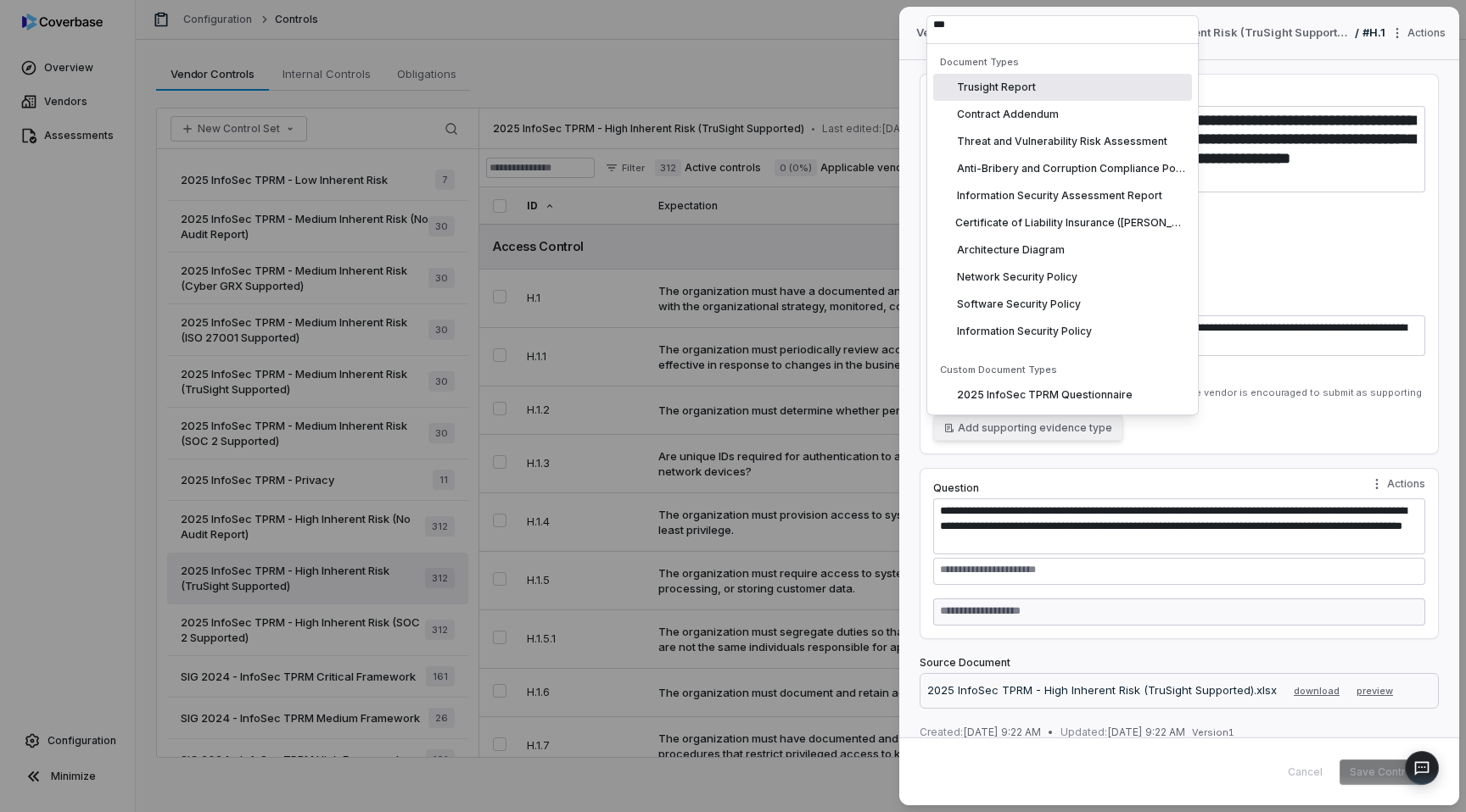
scroll to position [9, 0]
type input "***"
type textarea "*"
click at [559, 25] on div "**********" at bounding box center [733, 406] width 1466 height 812
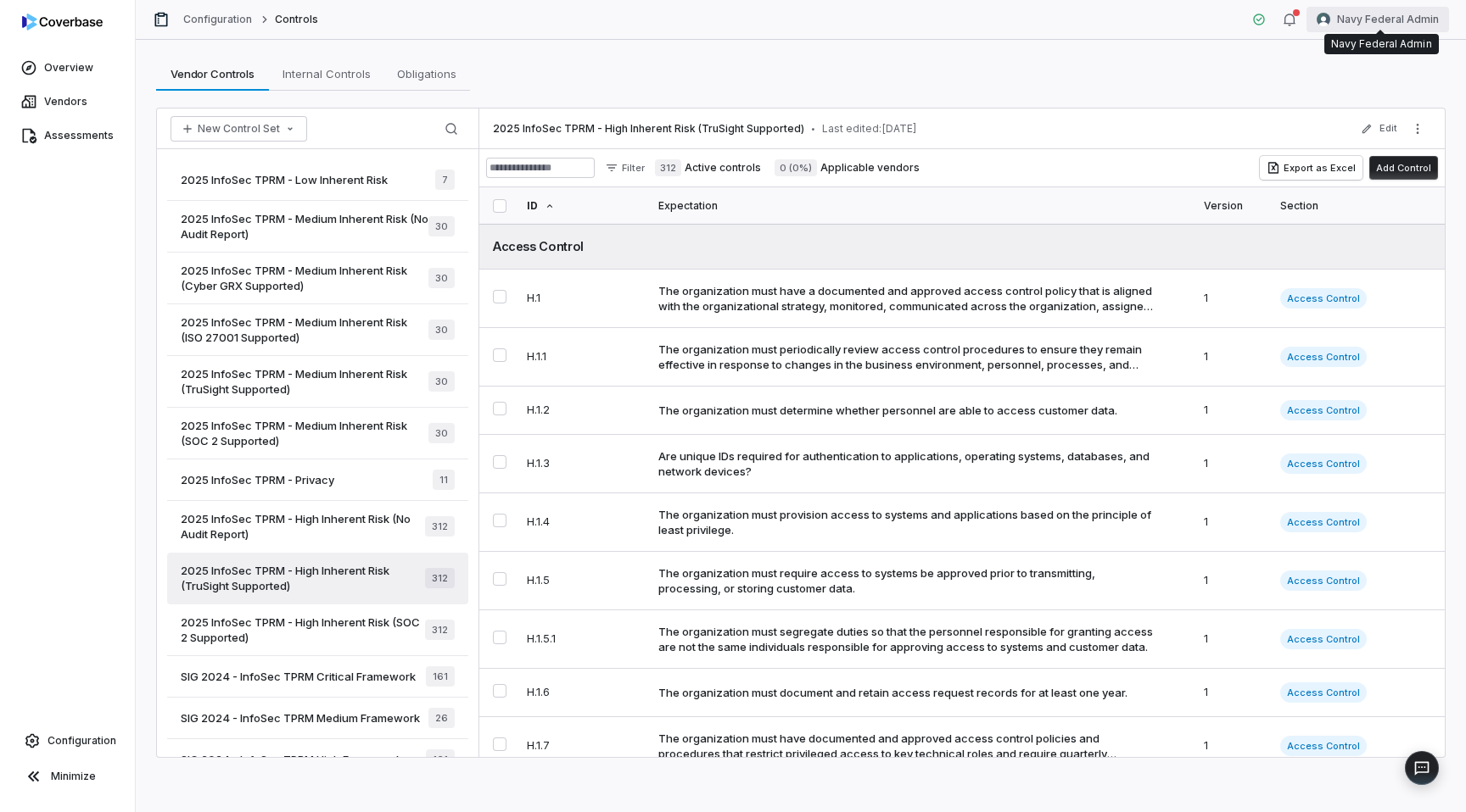
click at [1379, 15] on html "Overview Vendors Assessments Configuration Minimize Configuration Controls Navy…" at bounding box center [733, 406] width 1466 height 812
click at [1344, 155] on div "Log out" at bounding box center [1377, 156] width 130 height 27
